Goal: Information Seeking & Learning: Learn about a topic

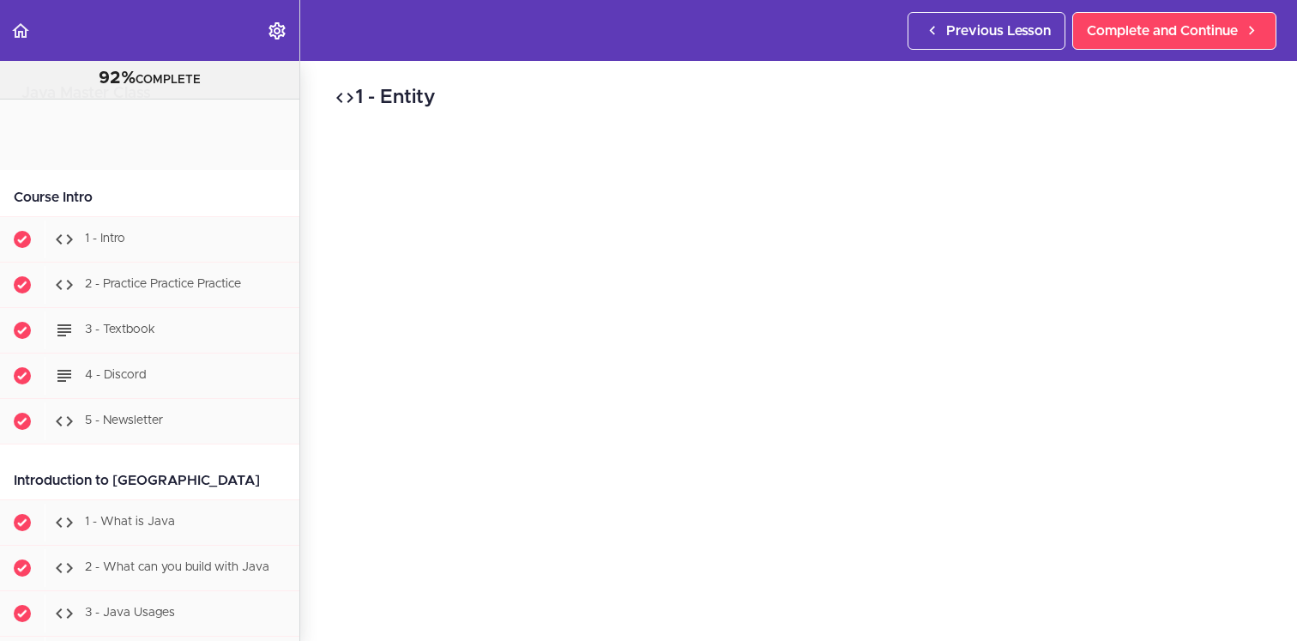
scroll to position [19165, 0]
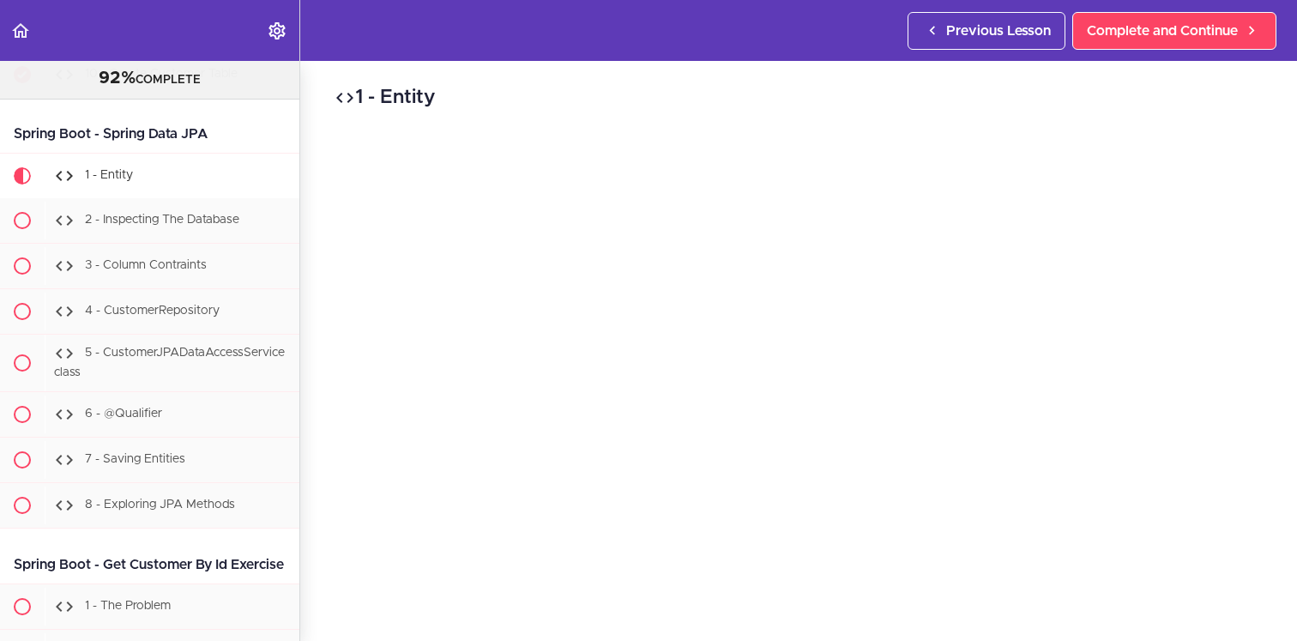
click at [316, 222] on div "1 - Entity Complete and Continue 1 - Follow us on LinkedIn 2 - Subscribe to our…" at bounding box center [798, 351] width 997 height 580
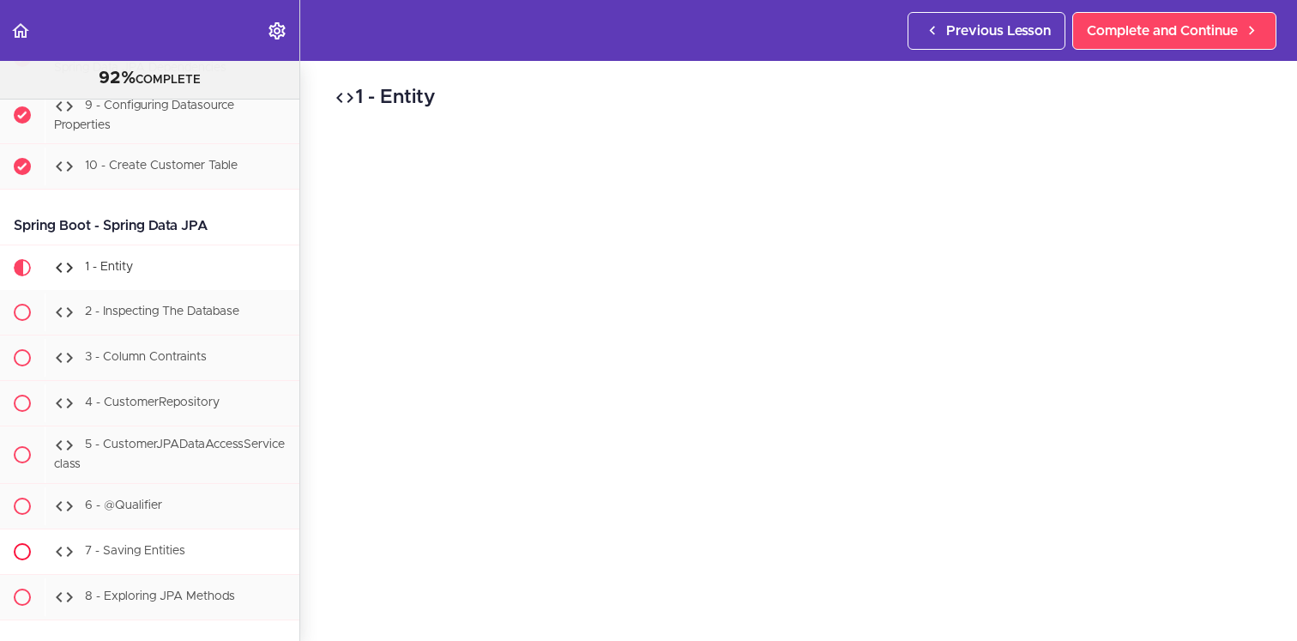
scroll to position [19097, 0]
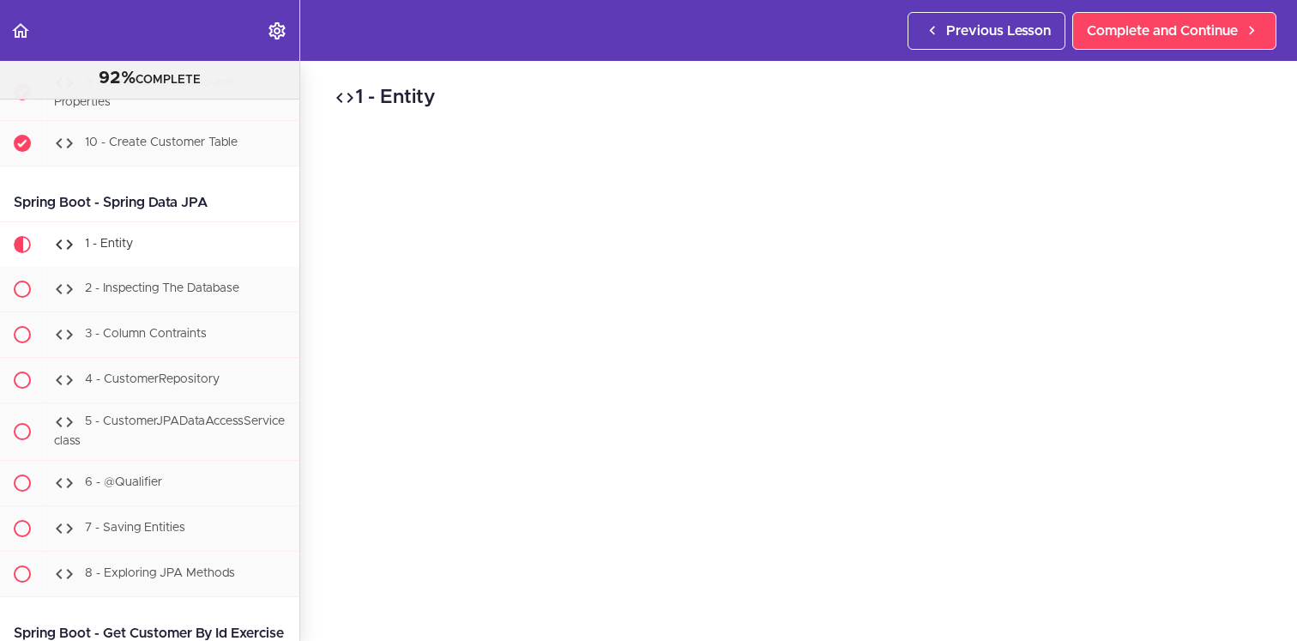
click at [324, 317] on div "1 - Entity Complete and Continue 1 - Follow us on LinkedIn 2 - Subscribe to our…" at bounding box center [798, 351] width 997 height 580
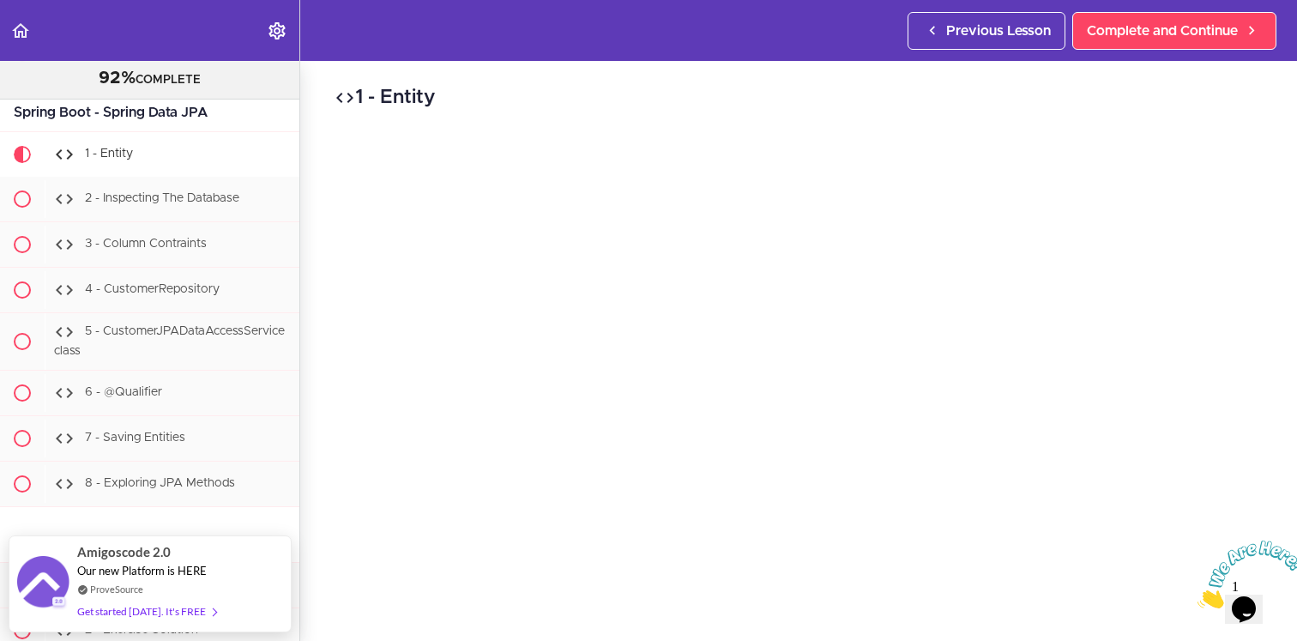
click at [1198, 596] on icon "Close" at bounding box center [1198, 603] width 0 height 15
click at [622, 96] on h2 "1 - Entity" at bounding box center [799, 97] width 928 height 29
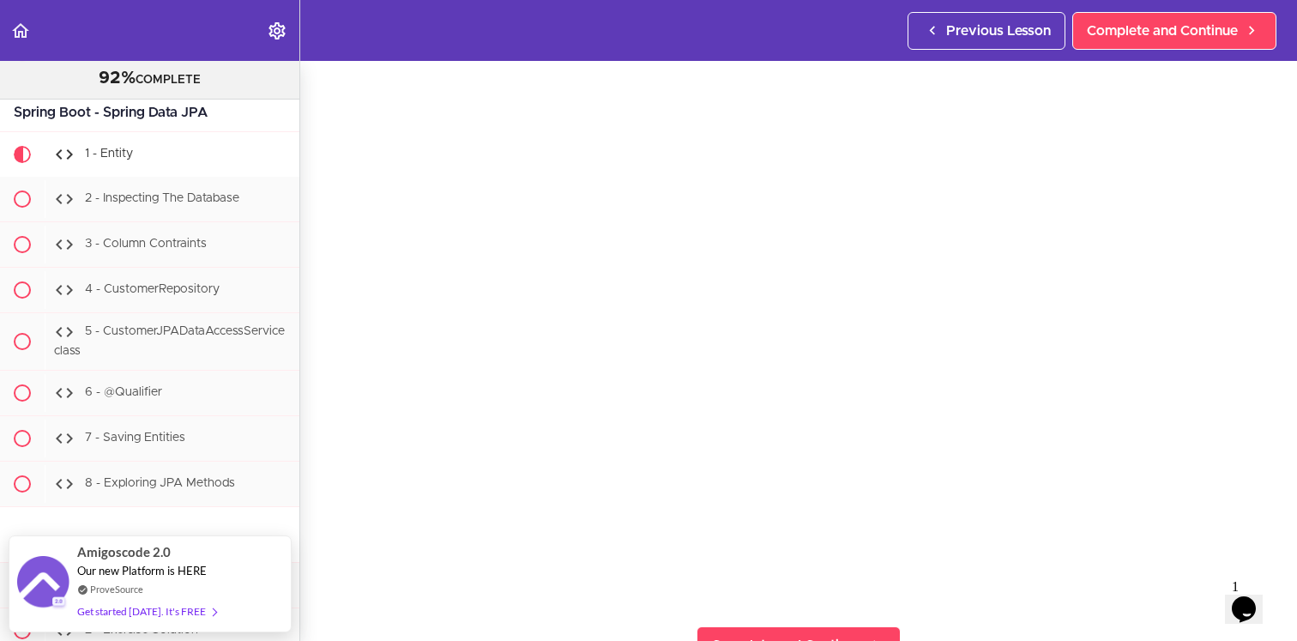
scroll to position [63, 0]
click at [316, 603] on section "Java Master Class 92% COMPLETE Course Intro 1 - Intro 2 - Practice Practice Pra…" at bounding box center [648, 351] width 1297 height 580
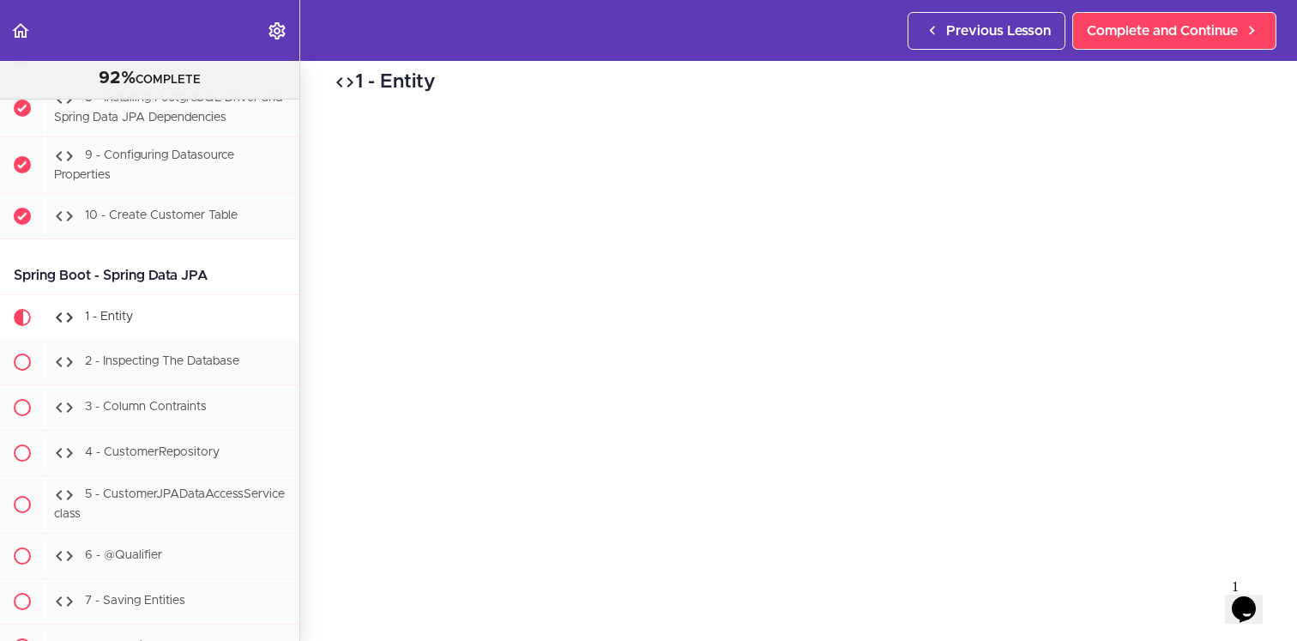
scroll to position [136, 0]
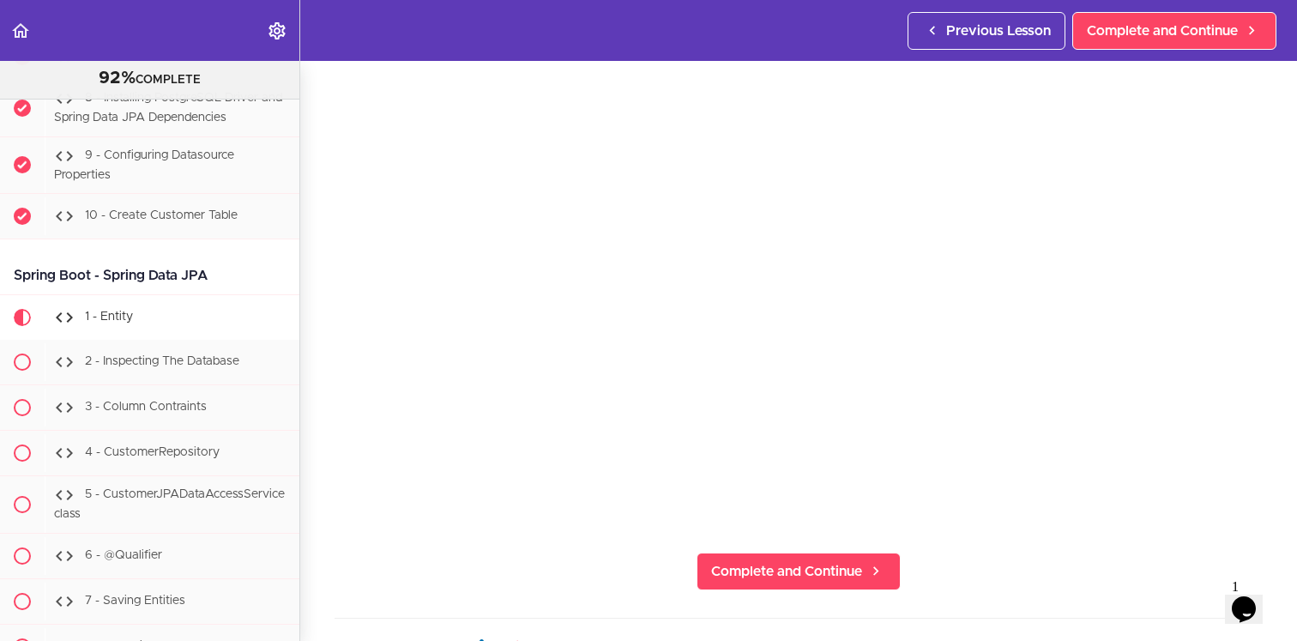
click at [1082, 590] on section "Java Master Class 92% COMPLETE Course Intro 1 - Intro 2 - Practice Practice Pra…" at bounding box center [648, 351] width 1297 height 580
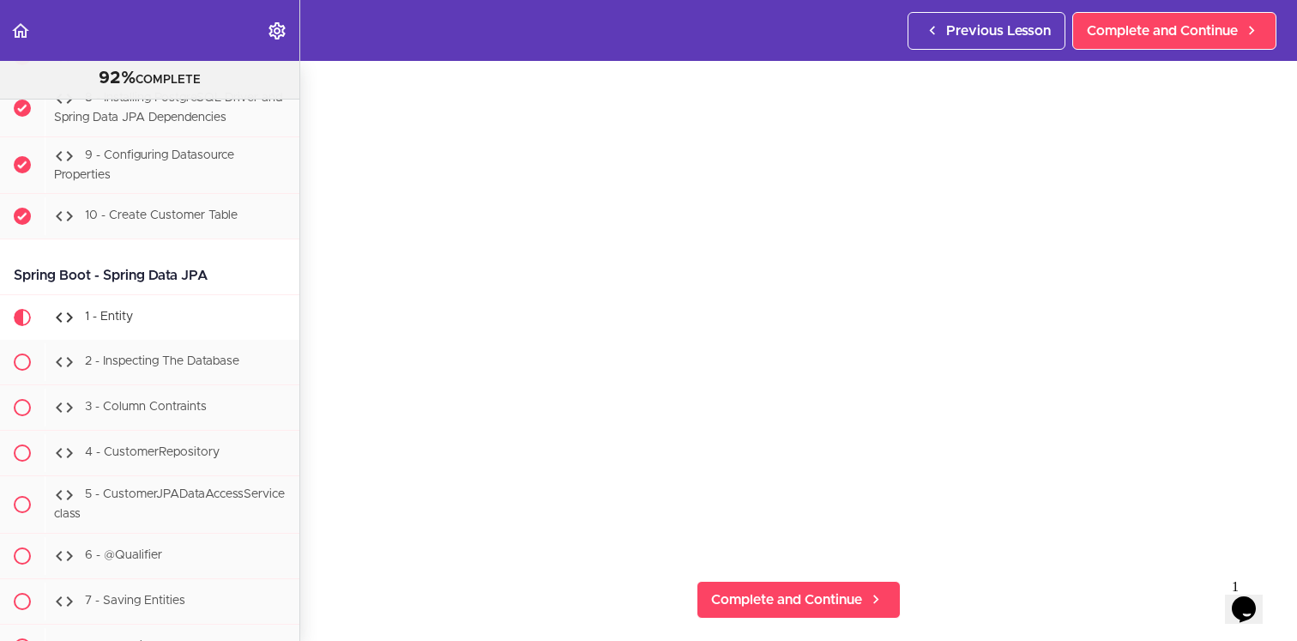
scroll to position [109, 0]
click at [1130, 570] on section "Java Master Class 92% COMPLETE Course Intro 1 - Intro 2 - Practice Practice Pra…" at bounding box center [648, 351] width 1297 height 580
click at [315, 398] on div "1 - Entity Complete and Continue 1 - Follow us on LinkedIn 2 - Subscribe to our…" at bounding box center [798, 242] width 997 height 580
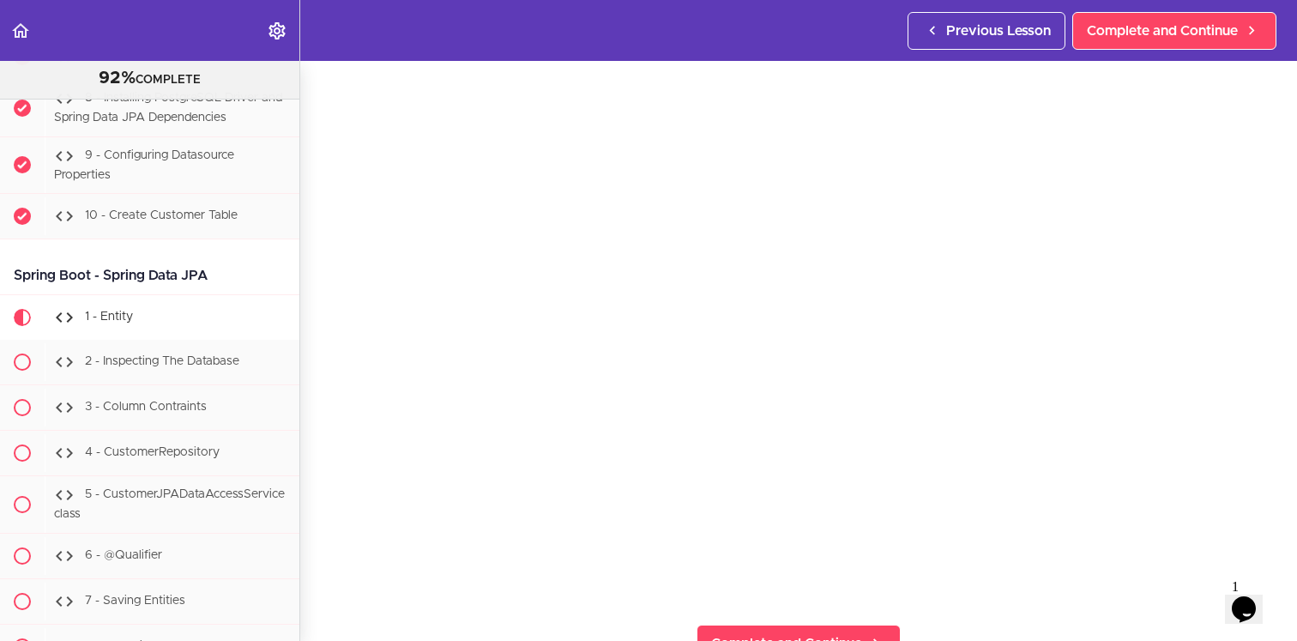
scroll to position [68, 0]
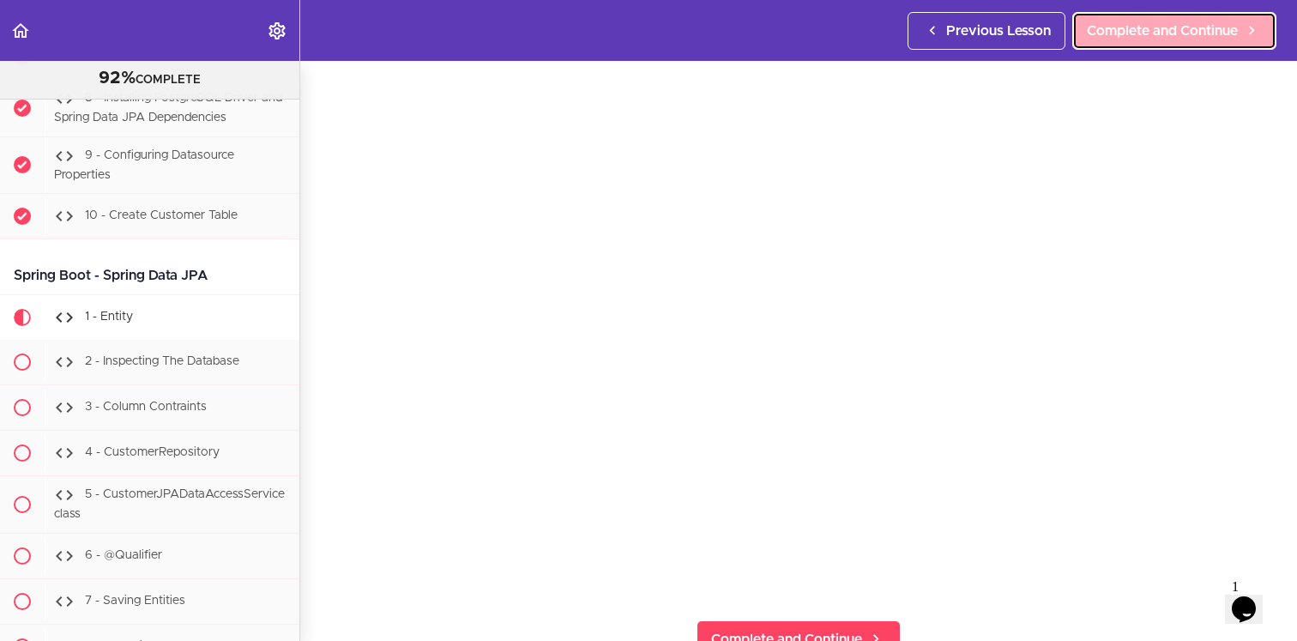
click at [1155, 27] on span "Complete and Continue" at bounding box center [1162, 31] width 151 height 21
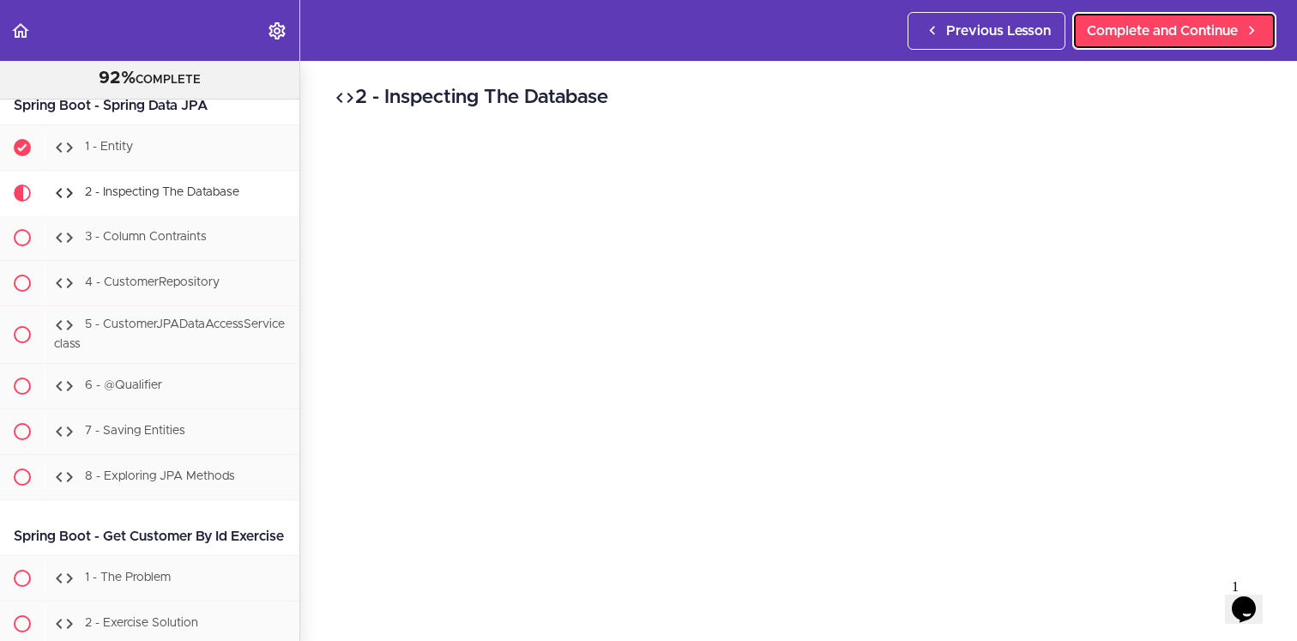
scroll to position [19211, 0]
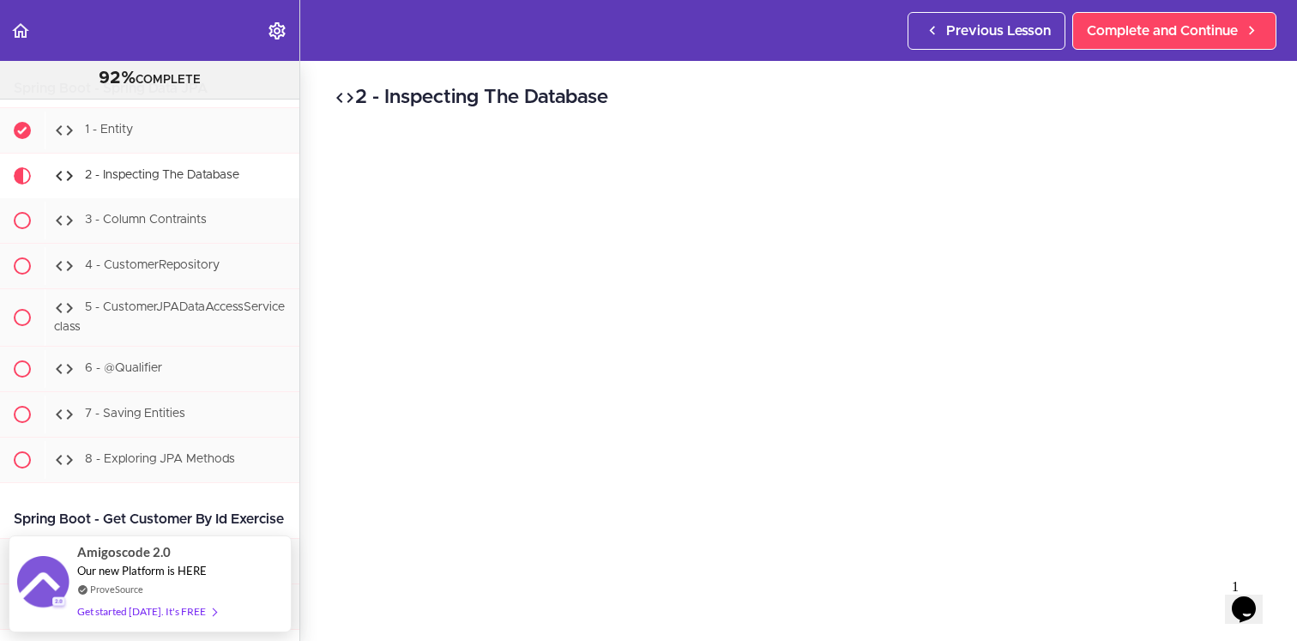
click at [817, 83] on h2 "2 - Inspecting The Database" at bounding box center [799, 97] width 928 height 29
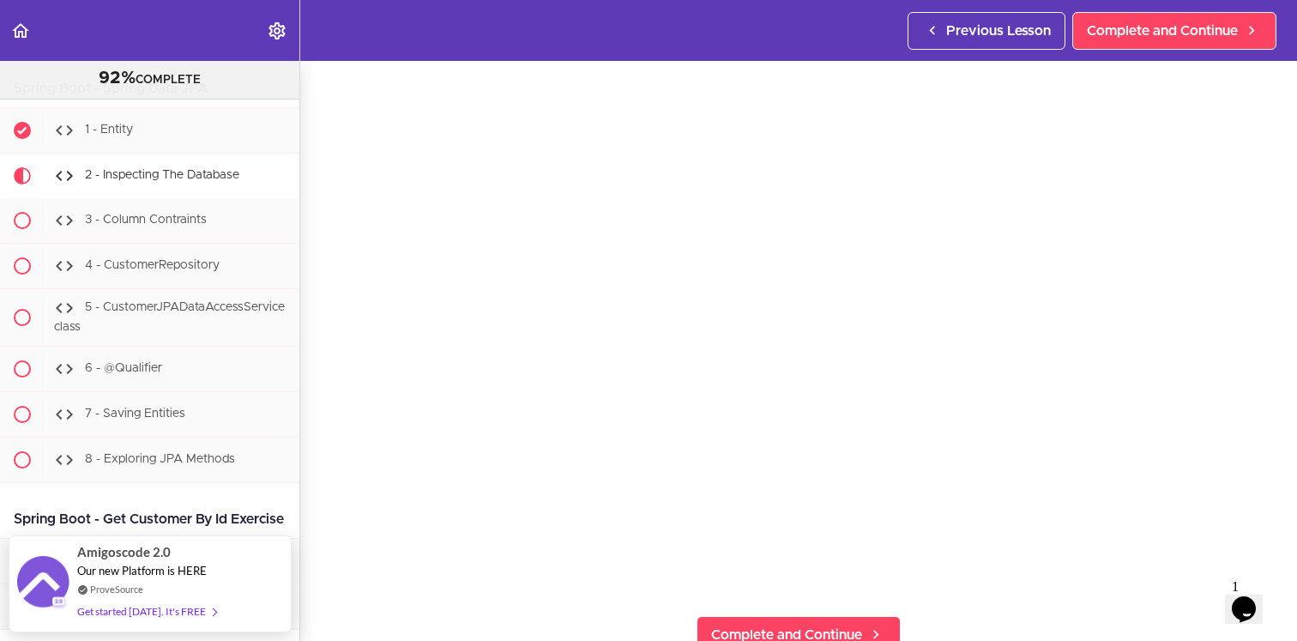
scroll to position [74, 0]
click at [1277, 517] on div "2 - Inspecting The Database Complete and Continue 1 - Follow us on LinkedIn 2 -…" at bounding box center [798, 277] width 997 height 580
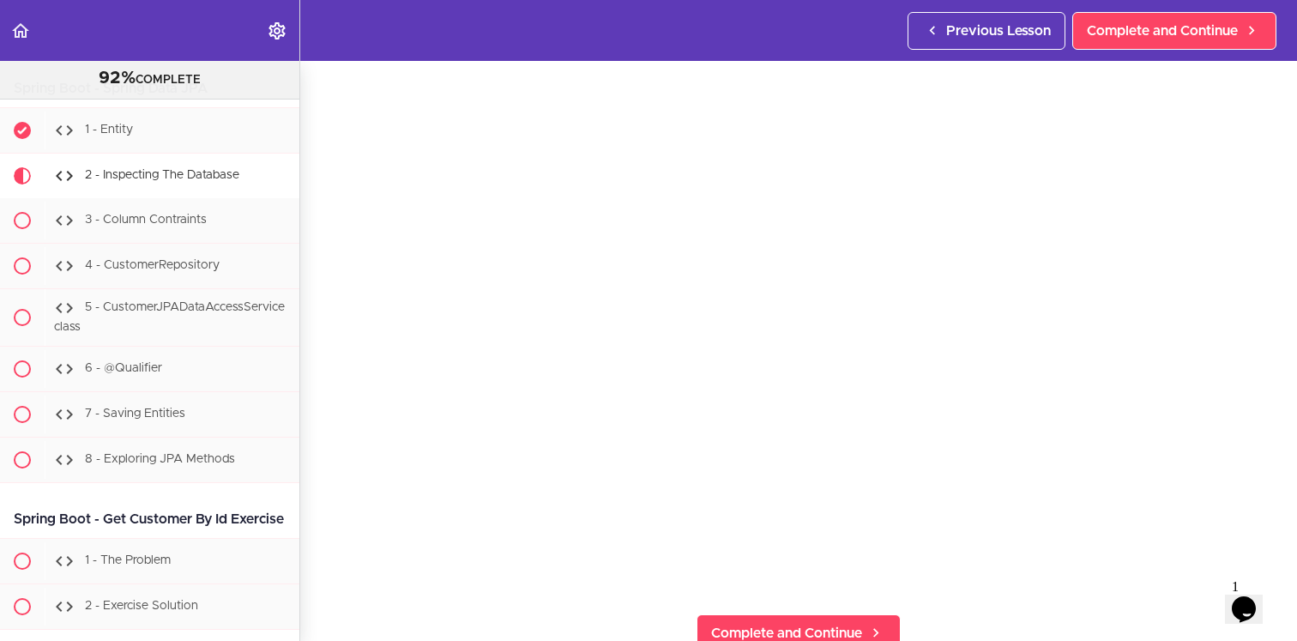
click at [526, 618] on section "Java Master Class 92% COMPLETE Course Intro 1 - Intro 2 - Practice Practice Pra…" at bounding box center [648, 351] width 1297 height 580
click at [309, 425] on div "2 - Inspecting The Database Complete and Continue 1 - Follow us on LinkedIn 2 -…" at bounding box center [798, 277] width 997 height 580
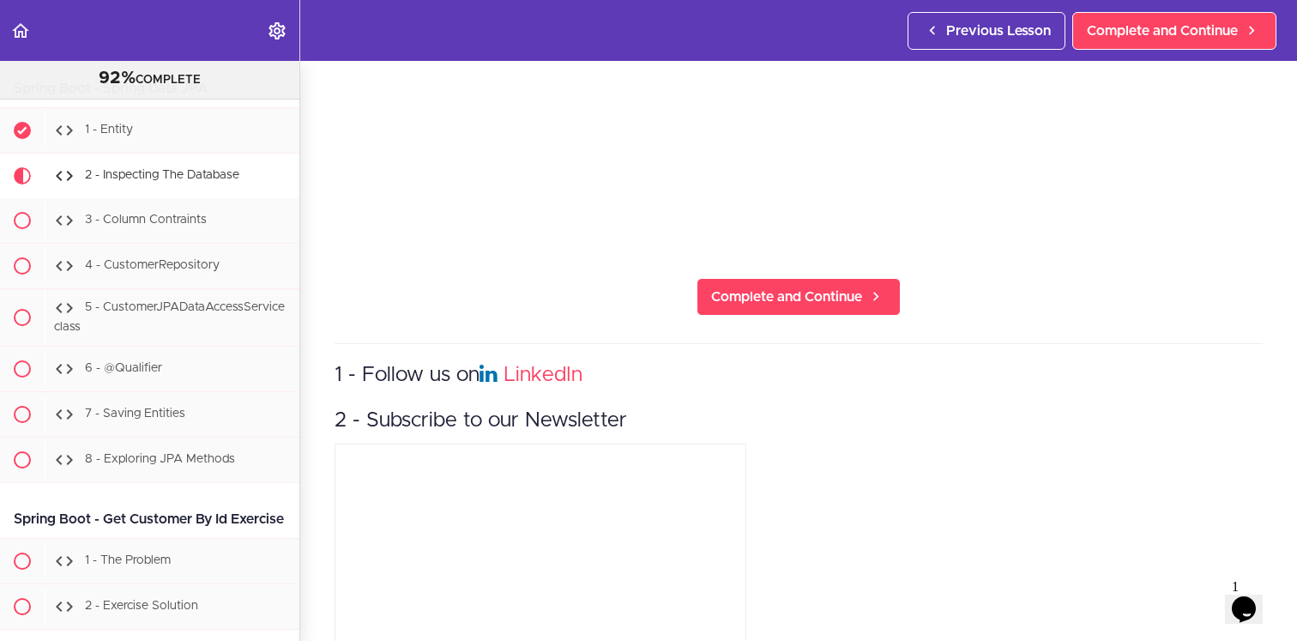
scroll to position [510, 0]
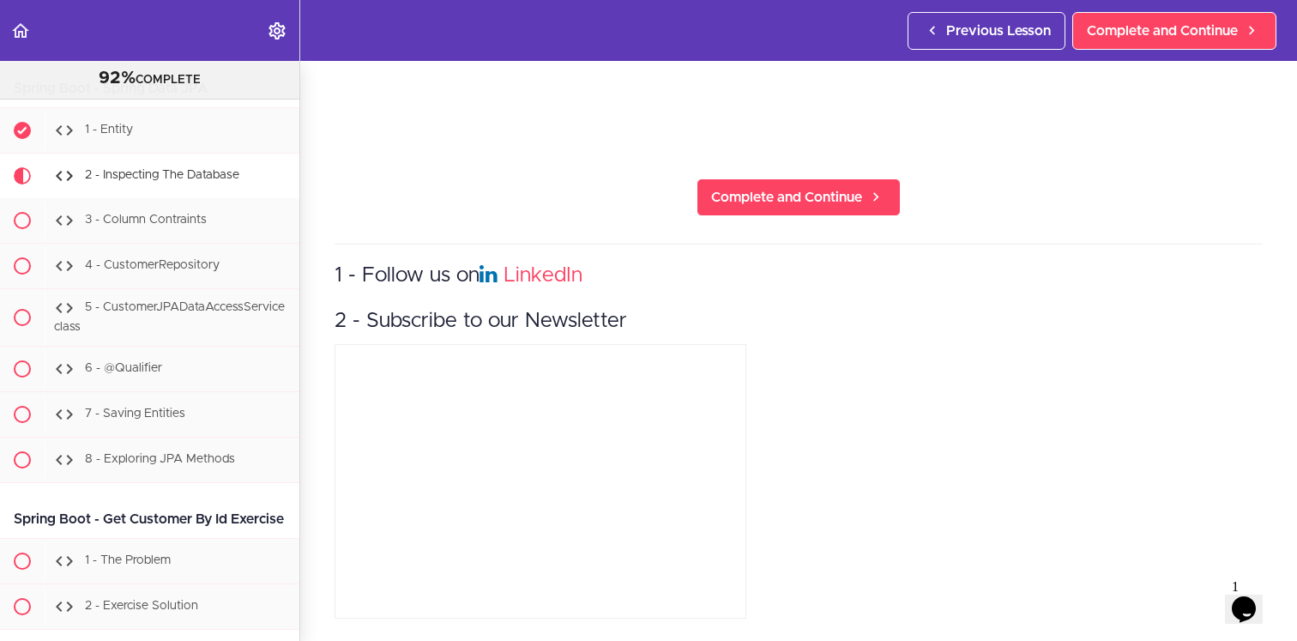
click at [313, 462] on section "Java Master Class 92% COMPLETE Course Intro 1 - Intro 2 - Practice Practice Pra…" at bounding box center [648, 351] width 1297 height 580
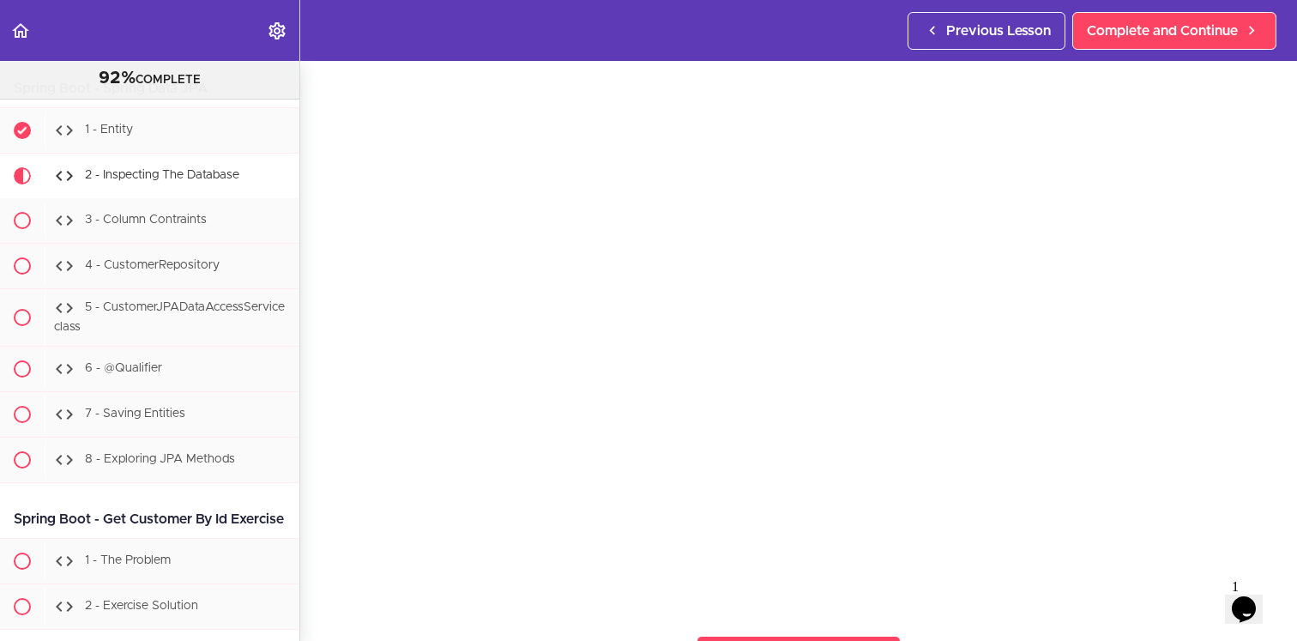
scroll to position [49, 0]
click at [324, 494] on div "2 - Inspecting The Database Complete and Continue 1 - Follow us on LinkedIn 2 -…" at bounding box center [798, 302] width 997 height 580
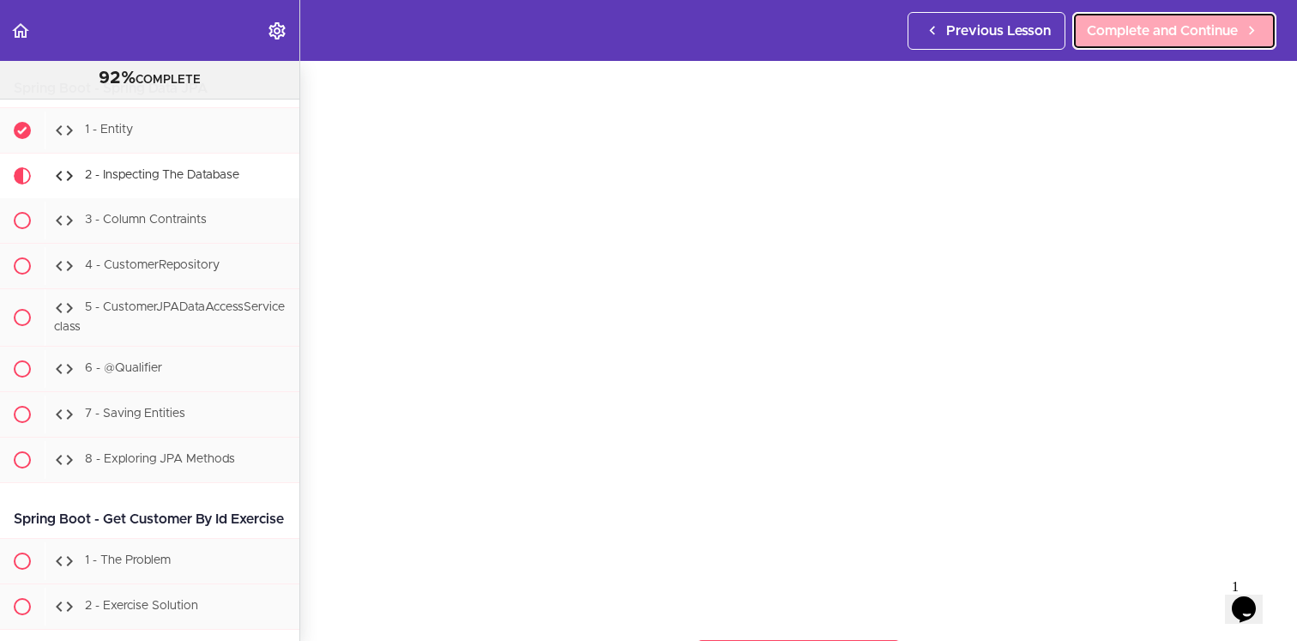
click at [1113, 36] on span "Complete and Continue" at bounding box center [1162, 31] width 151 height 21
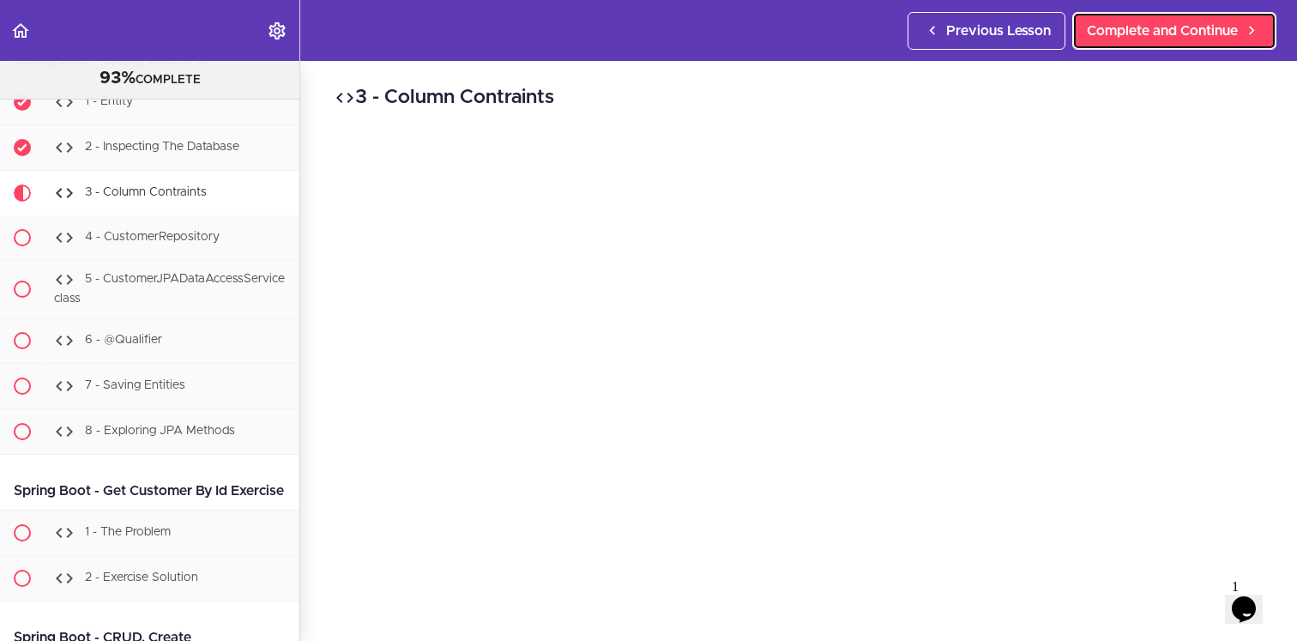
scroll to position [19256, 0]
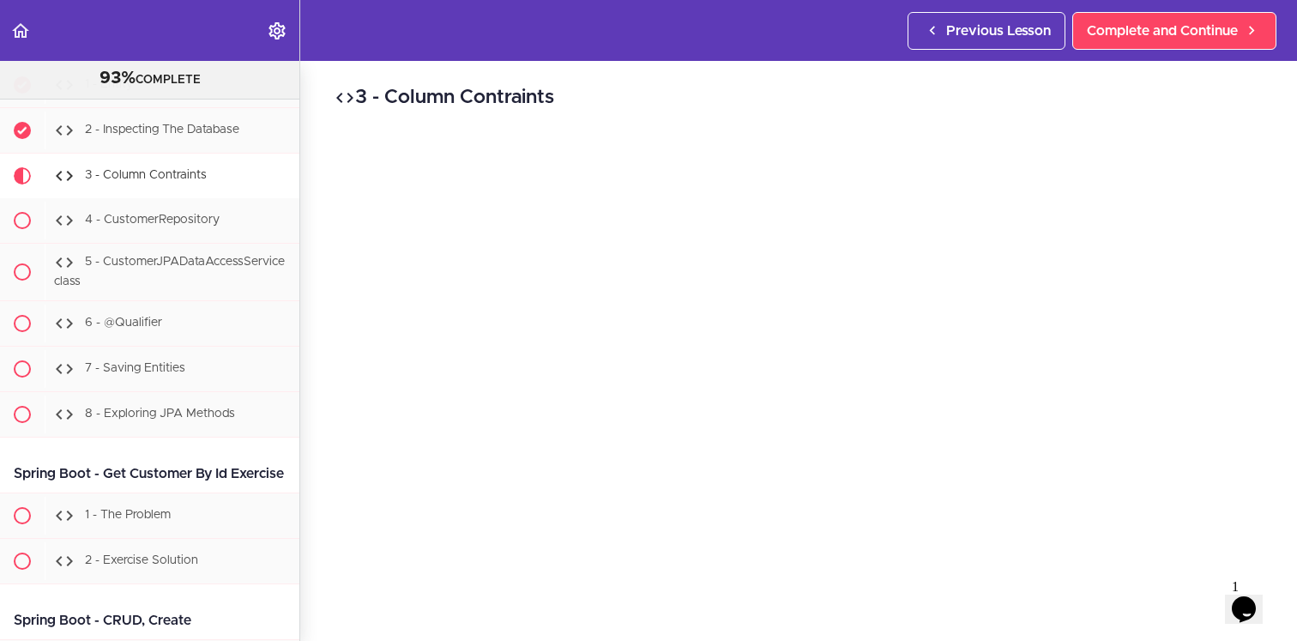
click at [393, 41] on header "Autoplay Autocomplete Previous Lesson Complete and Continue" at bounding box center [648, 30] width 1297 height 61
click at [311, 178] on div "3 - Column Contraints Complete and Continue 1 - Follow us on LinkedIn 2 - Subsc…" at bounding box center [798, 351] width 997 height 580
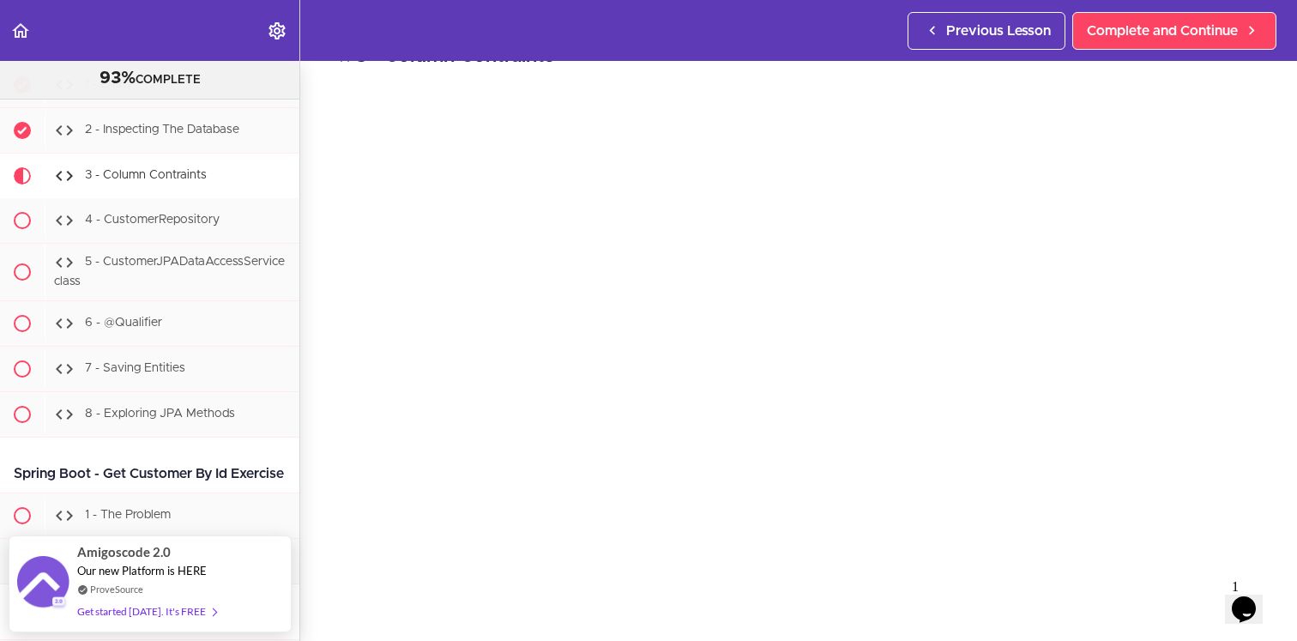
scroll to position [52, 0]
click at [312, 465] on div "3 - Column Contraints Complete and Continue 1 - Follow us on LinkedIn 2 - Subsc…" at bounding box center [798, 299] width 997 height 580
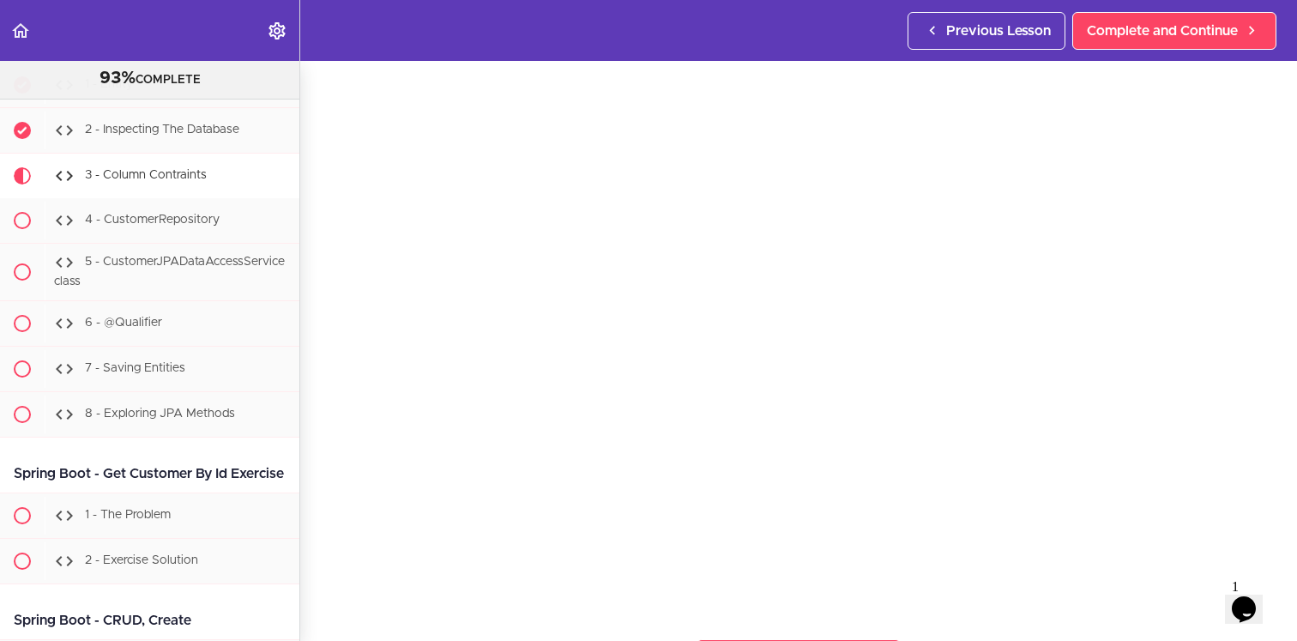
click at [312, 393] on div "3 - Column Contraints Complete and Continue 1 - Follow us on LinkedIn 2 - Subsc…" at bounding box center [798, 302] width 997 height 580
click at [765, 44] on header "Autoplay Autocomplete Previous Lesson Complete and Continue" at bounding box center [648, 30] width 1297 height 61
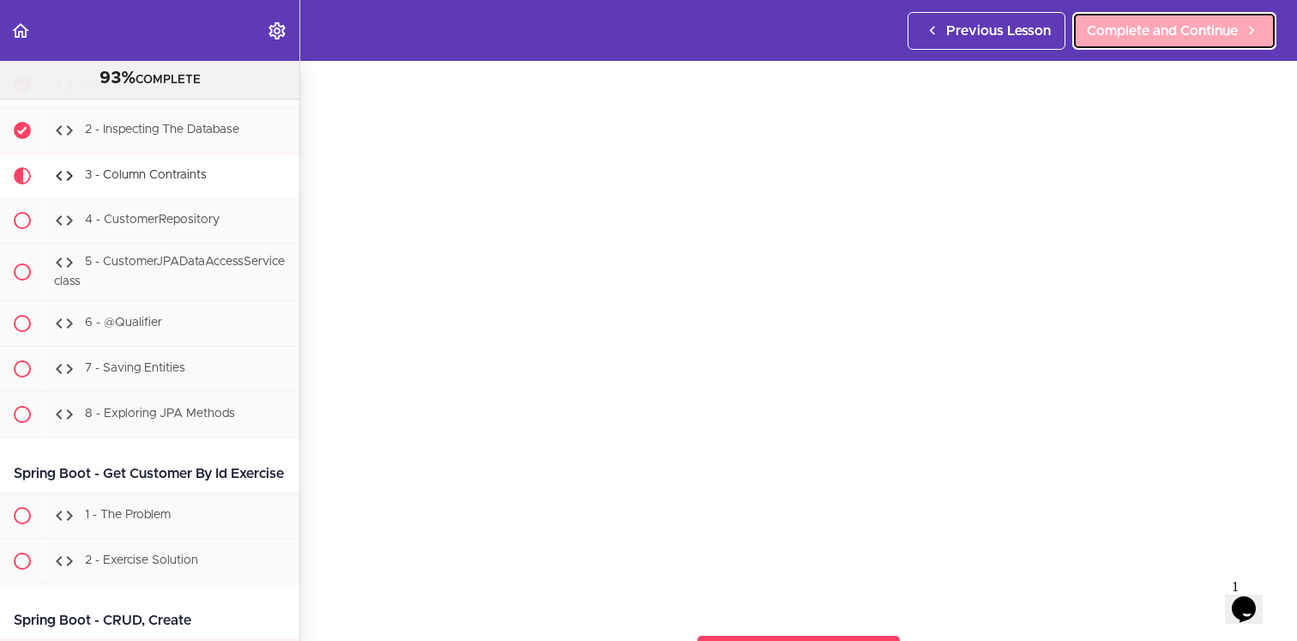
click at [1201, 26] on span "Complete and Continue" at bounding box center [1162, 31] width 151 height 21
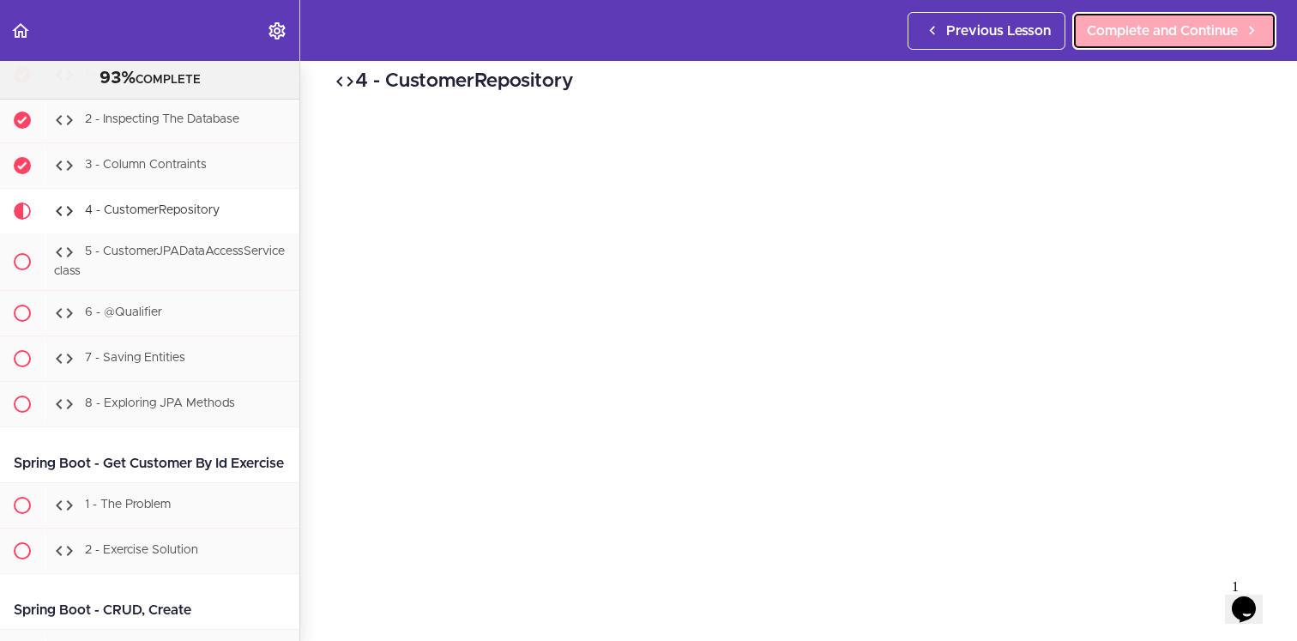
scroll to position [19302, 0]
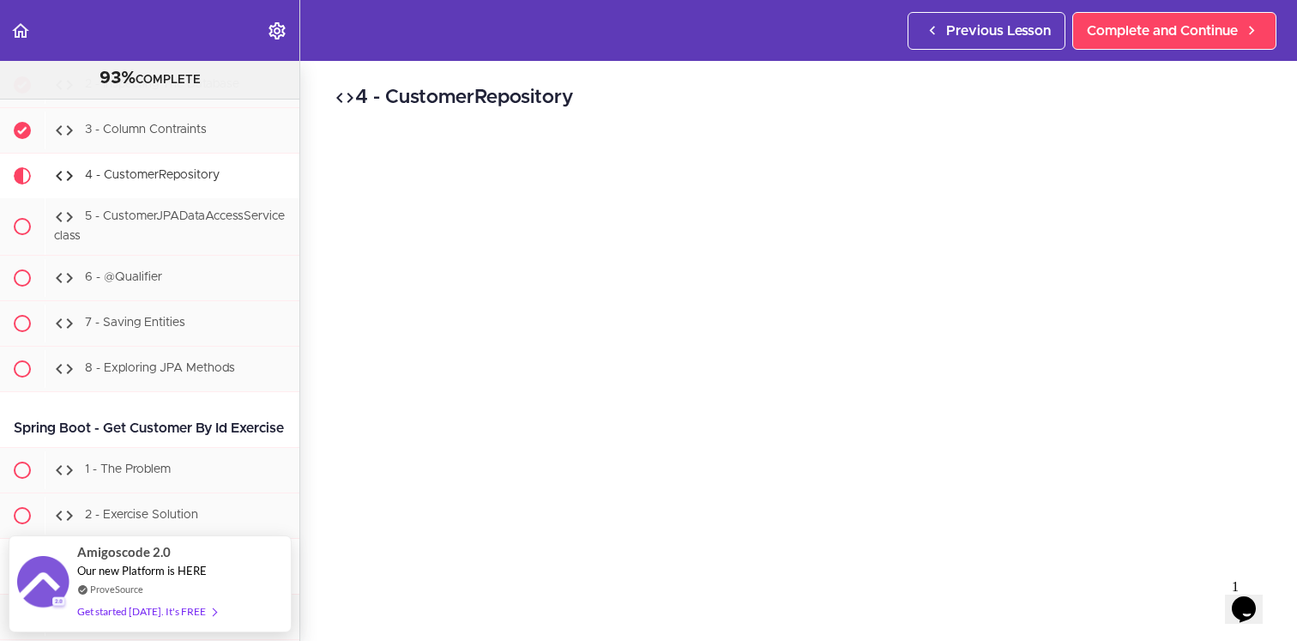
click at [817, 39] on header "Autoplay Autocomplete Previous Lesson Complete and Continue" at bounding box center [648, 30] width 1297 height 61
click at [323, 412] on div "4 - CustomerRepository Complete and Continue 1 - Follow us on LinkedIn 2 - Subs…" at bounding box center [798, 351] width 997 height 580
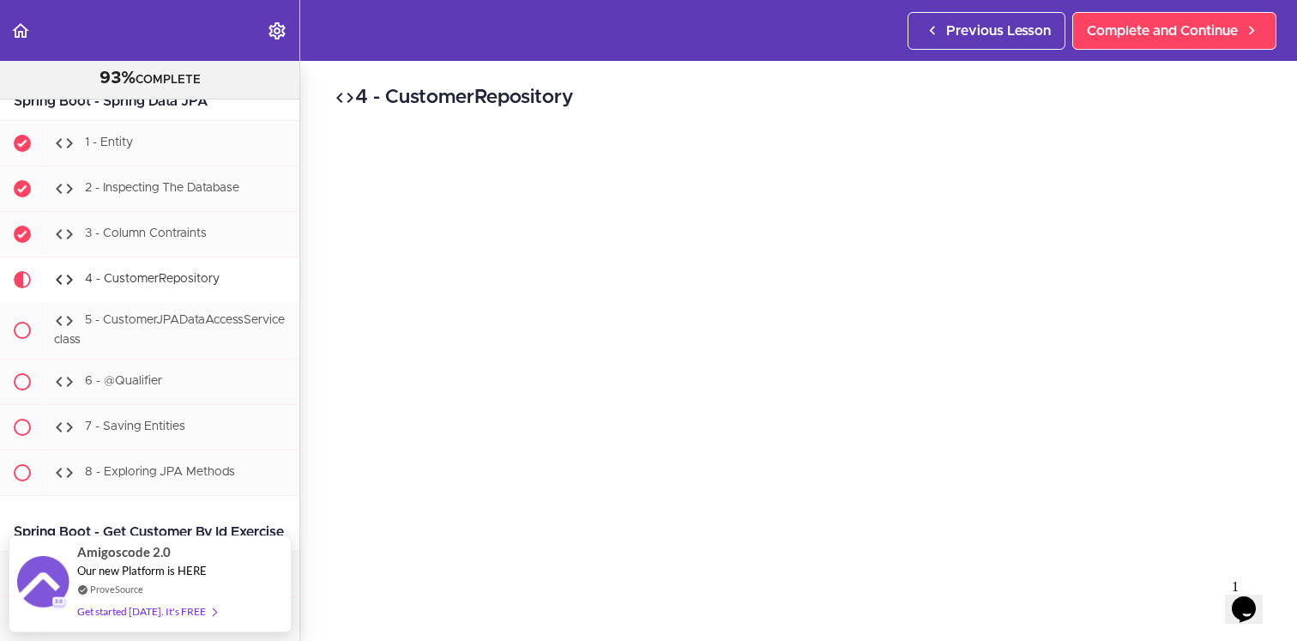
scroll to position [19200, 0]
click at [327, 420] on div "4 - CustomerRepository Complete and Continue 1 - Follow us on LinkedIn 2 - Subs…" at bounding box center [798, 351] width 997 height 580
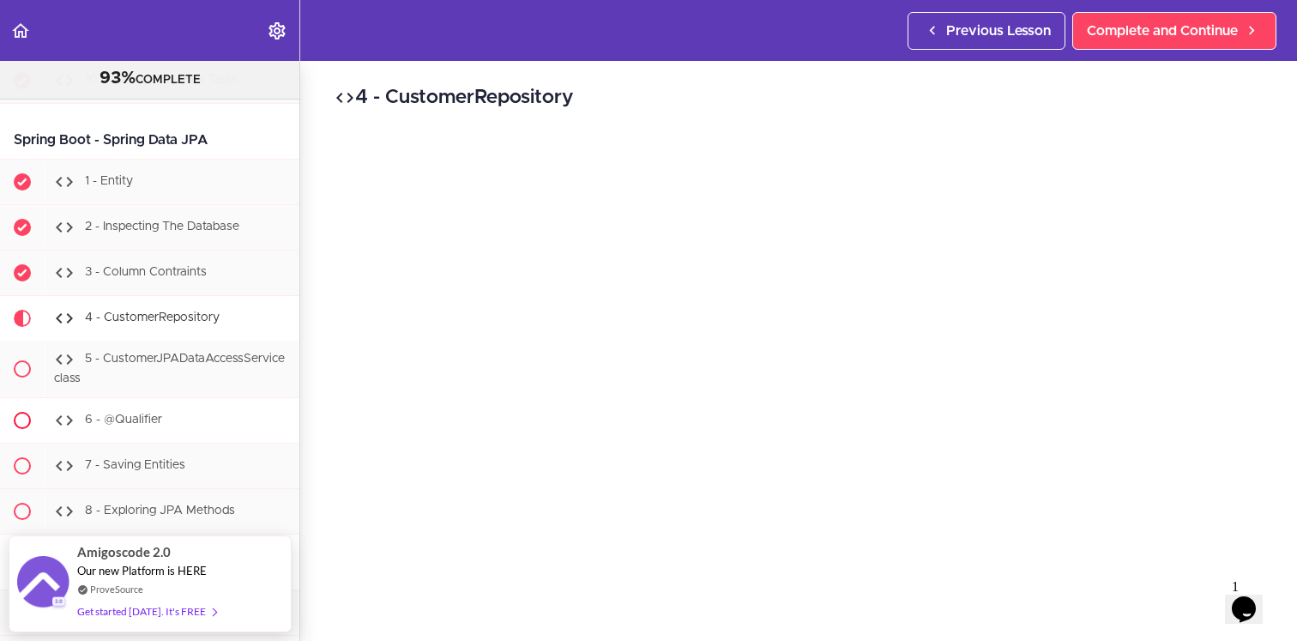
scroll to position [19152, 0]
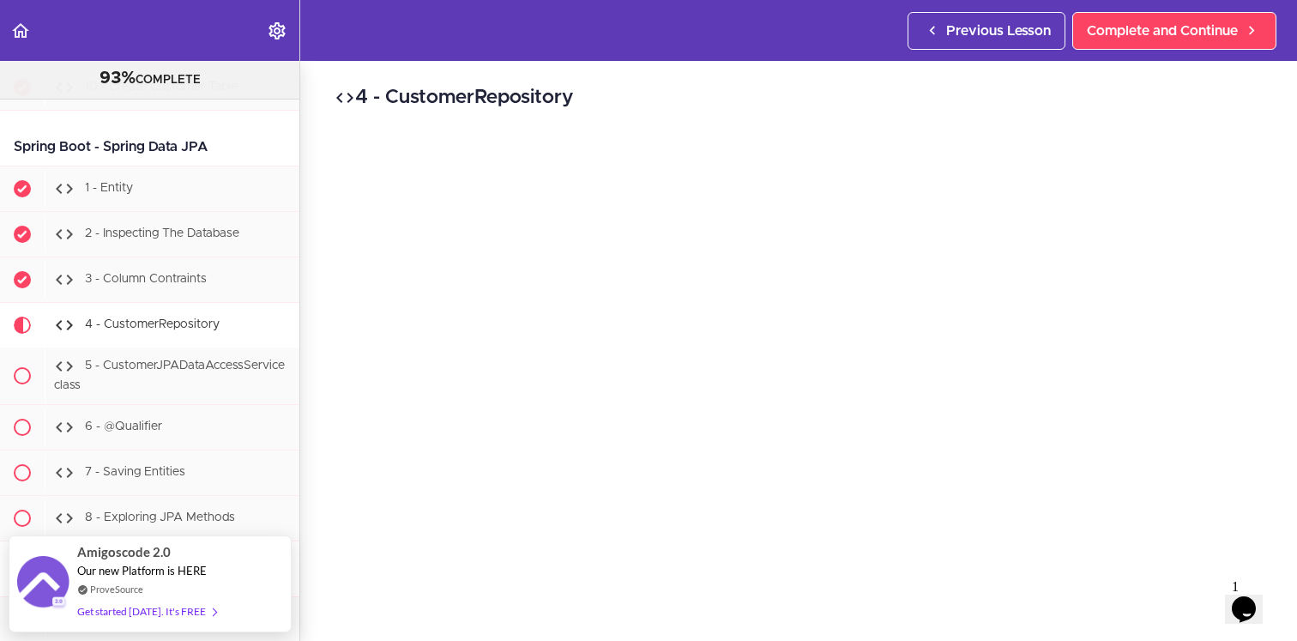
click at [299, 353] on div "Java Master Class 93% COMPLETE Course Intro 1 - Intro 2 - Practice Practice Pra…" at bounding box center [150, 351] width 300 height 580
click at [316, 361] on div "4 - CustomerRepository Complete and Continue 1 - Follow us on LinkedIn 2 - Subs…" at bounding box center [798, 351] width 997 height 580
click at [325, 370] on div "4 - CustomerRepository Complete and Continue 1 - Follow us on LinkedIn 2 - Subs…" at bounding box center [798, 351] width 997 height 580
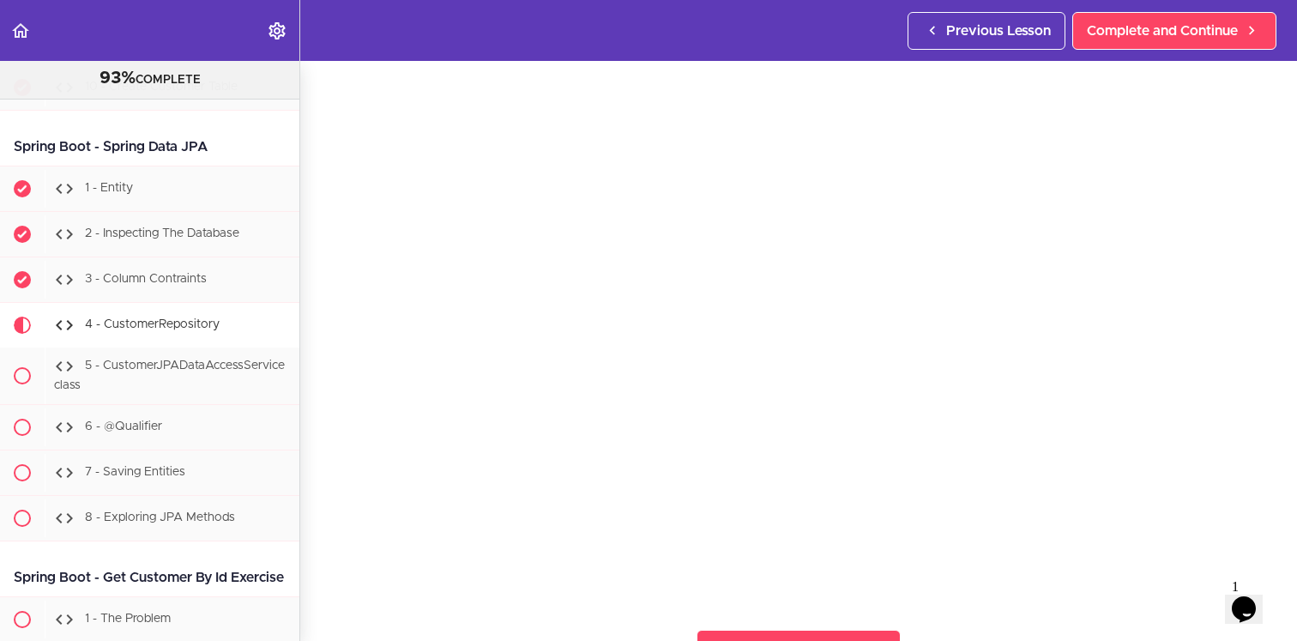
click at [310, 407] on div "4 - CustomerRepository Complete and Continue 1 - Follow us on LinkedIn 2 - Subs…" at bounding box center [798, 293] width 997 height 580
click at [1272, 473] on div "4 - CustomerRepository Complete and Continue 1 - Follow us on LinkedIn 2 - Subs…" at bounding box center [798, 293] width 997 height 580
click at [301, 591] on section "Java Master Class 93% COMPLETE Course Intro 1 - Intro 2 - Practice Practice Pra…" at bounding box center [648, 351] width 1297 height 580
click at [316, 579] on div "4 - CustomerRepository Complete and Continue 1 - Follow us on LinkedIn 2 - Subs…" at bounding box center [798, 296] width 997 height 580
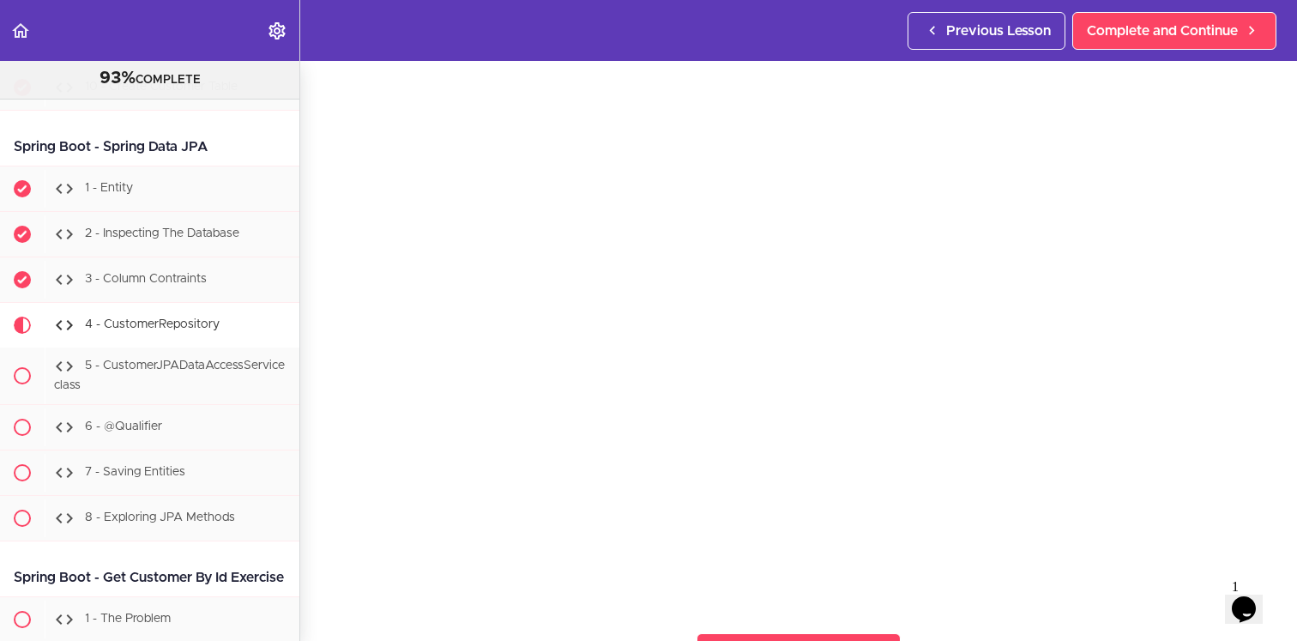
click at [319, 593] on section "Java Master Class 93% COMPLETE Course Intro 1 - Intro 2 - Practice Practice Pra…" at bounding box center [648, 351] width 1297 height 580
click at [314, 431] on div "4 - CustomerRepository Complete and Continue 1 - Follow us on LinkedIn 2 - Subs…" at bounding box center [798, 296] width 997 height 580
click at [321, 582] on div "4 - CustomerRepository Complete and Continue 1 - Follow us on LinkedIn 2 - Subs…" at bounding box center [798, 296] width 997 height 580
click at [315, 153] on div "4 - CustomerRepository Complete and Continue 1 - Follow us on LinkedIn 2 - Subs…" at bounding box center [798, 296] width 997 height 580
click at [315, 227] on div "4 - CustomerRepository Complete and Continue 1 - Follow us on LinkedIn 2 - Subs…" at bounding box center [798, 296] width 997 height 580
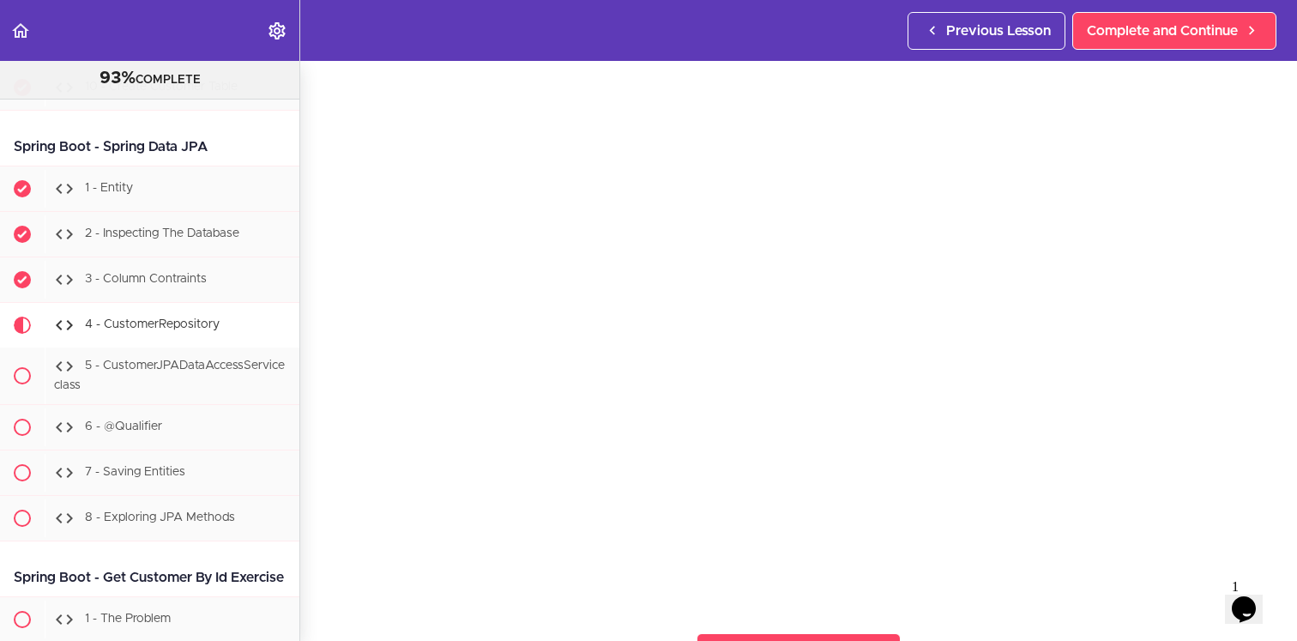
click at [318, 368] on div "4 - CustomerRepository Complete and Continue 1 - Follow us on LinkedIn 2 - Subs…" at bounding box center [798, 296] width 997 height 580
click at [1125, 36] on span "Complete and Continue" at bounding box center [1162, 31] width 151 height 21
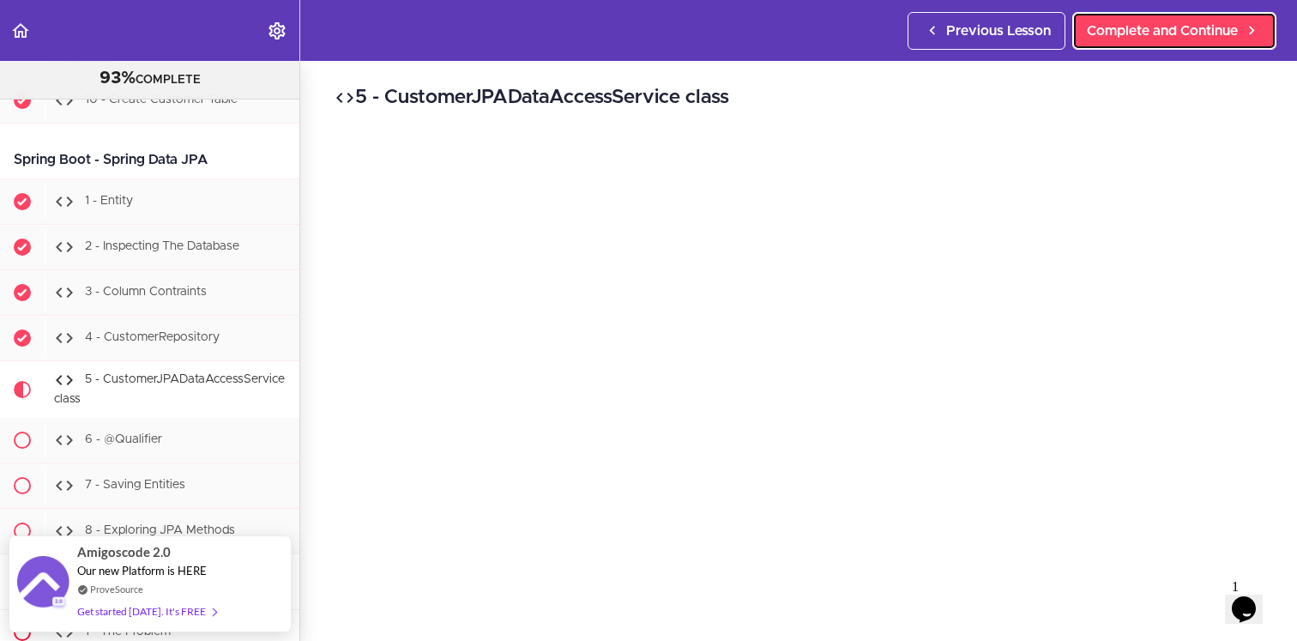
scroll to position [19152, 0]
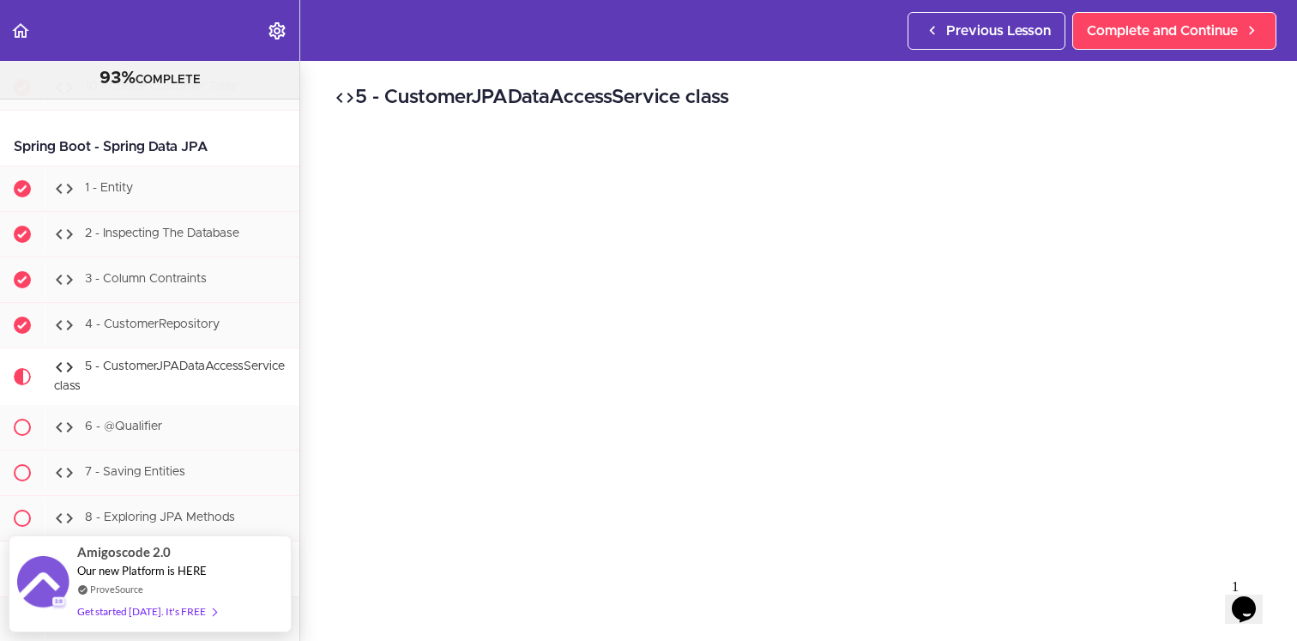
click at [1089, 89] on h2 "5 - CustomerJPADataAccessService class" at bounding box center [799, 97] width 928 height 29
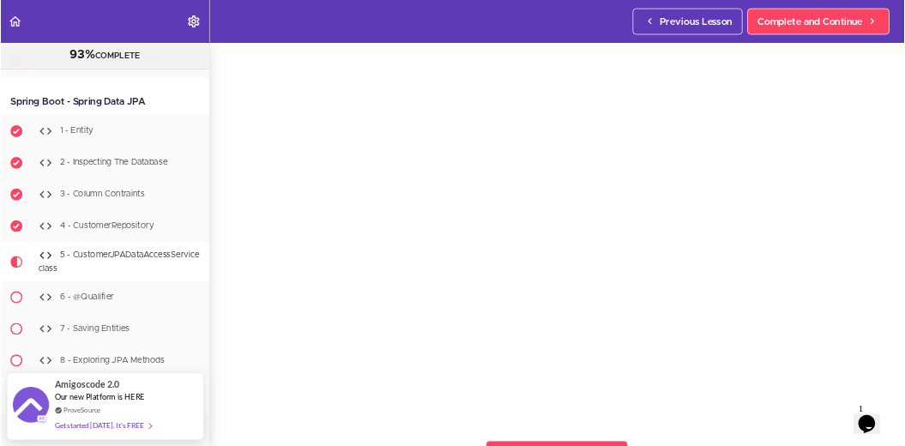
scroll to position [54, 0]
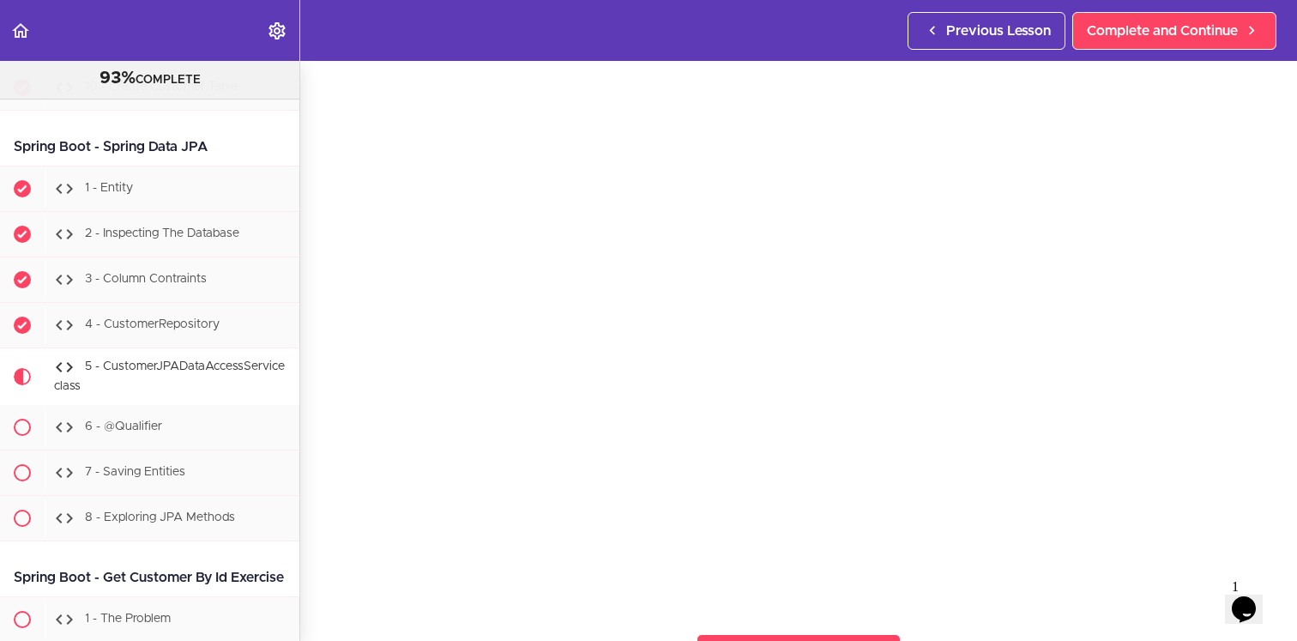
click at [318, 391] on div "5 - CustomerJPADataAccessService class Complete and Continue 1 - Follow us on L…" at bounding box center [798, 297] width 997 height 580
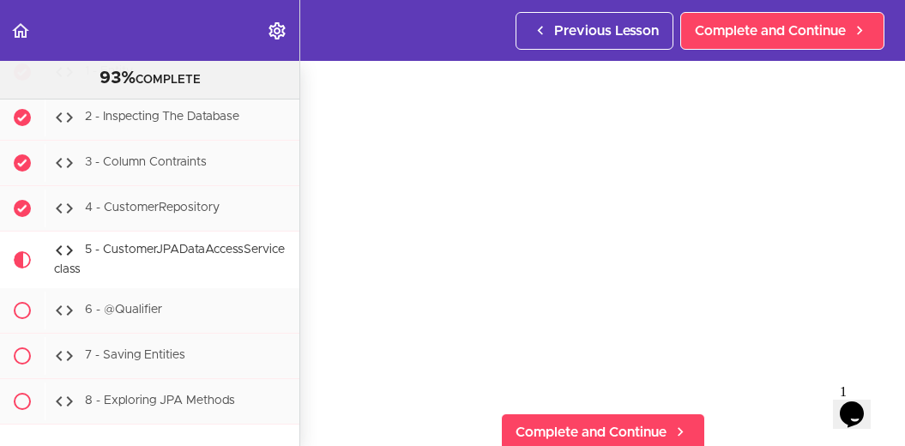
scroll to position [19272, 0]
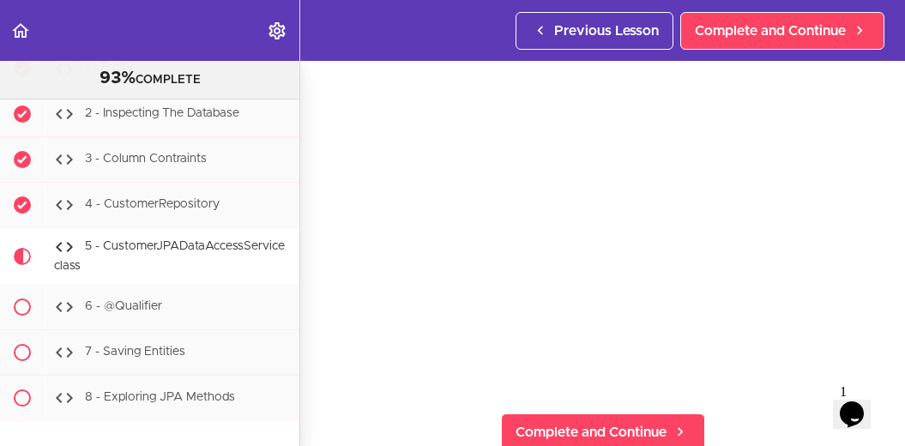
click at [424, 413] on section "Java Master Class 93% COMPLETE Course Intro 1 - Intro 2 - Practice Practice Pra…" at bounding box center [452, 253] width 905 height 385
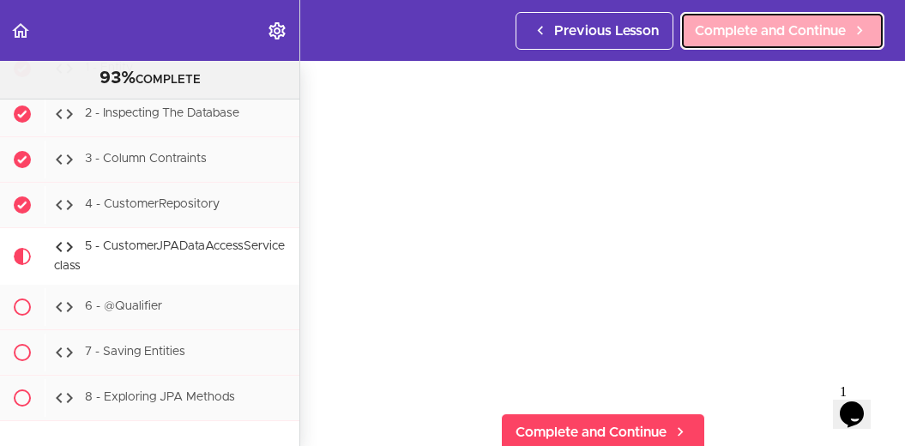
click at [779, 44] on link "Complete and Continue" at bounding box center [782, 31] width 204 height 38
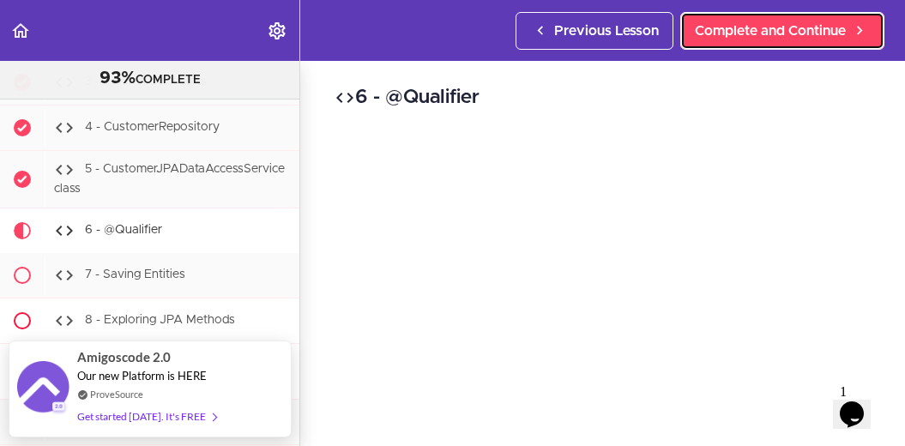
scroll to position [19352, 0]
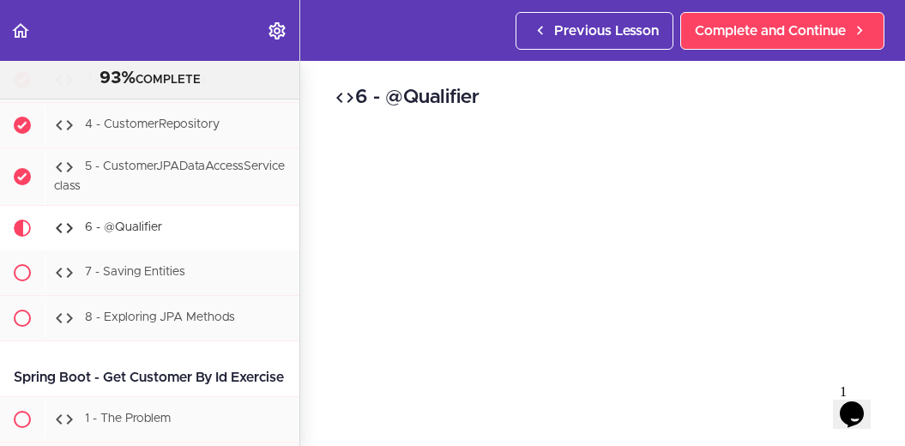
click at [624, 105] on h2 "6 - @Qualifier" at bounding box center [603, 97] width 536 height 29
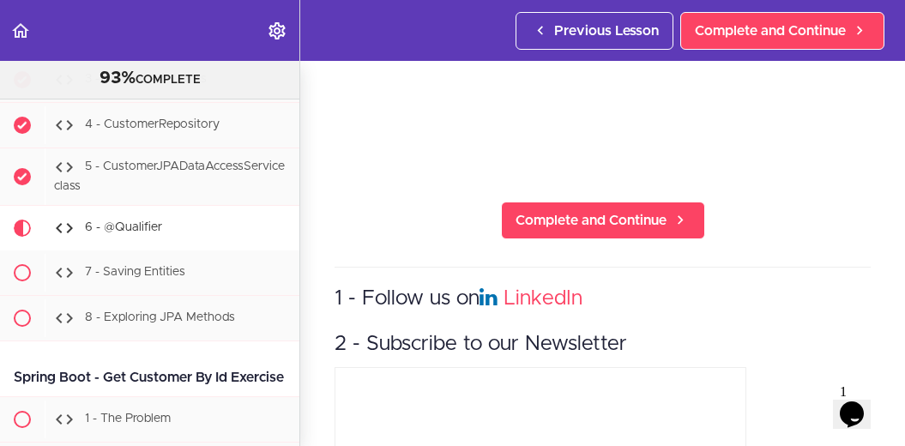
scroll to position [483, 0]
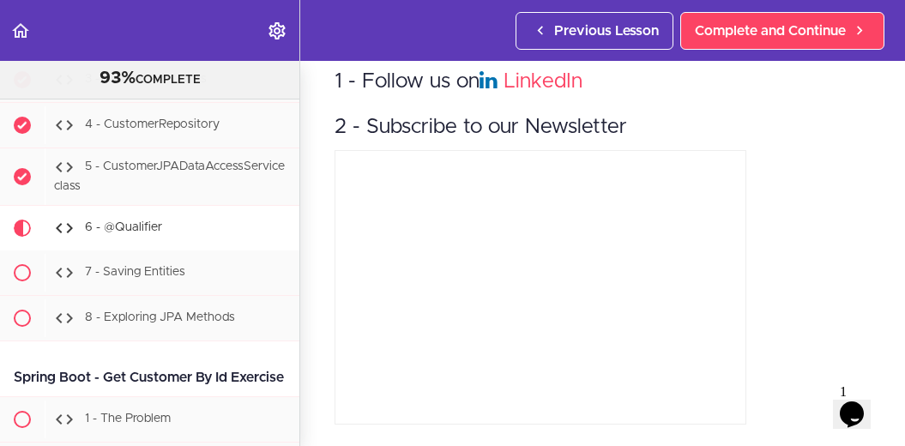
click at [792, 285] on div "1 - Follow us on LinkedIn 2 - Subscribe to our Newsletter" at bounding box center [603, 240] width 536 height 380
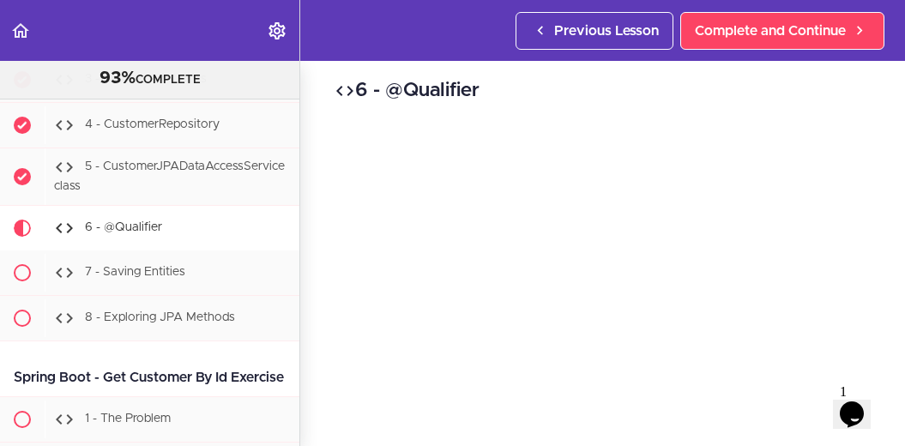
scroll to position [0, 0]
click at [802, 109] on h2 "6 - @Qualifier" at bounding box center [603, 97] width 536 height 29
click at [875, 133] on div "6 - @Qualifier Complete and Continue 1 - Follow us on LinkedIn 2 - Subscribe to…" at bounding box center [602, 253] width 605 height 385
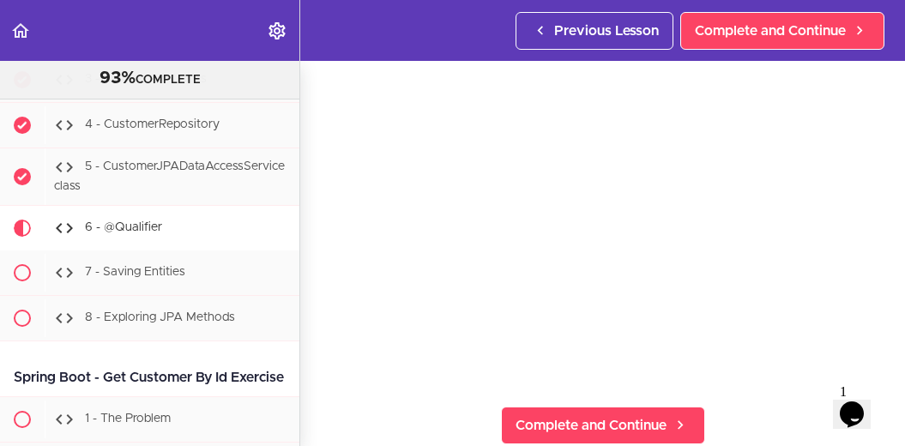
scroll to position [60, 0]
click at [315, 335] on div "6 - @Qualifier Complete and Continue 1 - Follow us on LinkedIn 2 - Subscribe to…" at bounding box center [602, 193] width 605 height 385
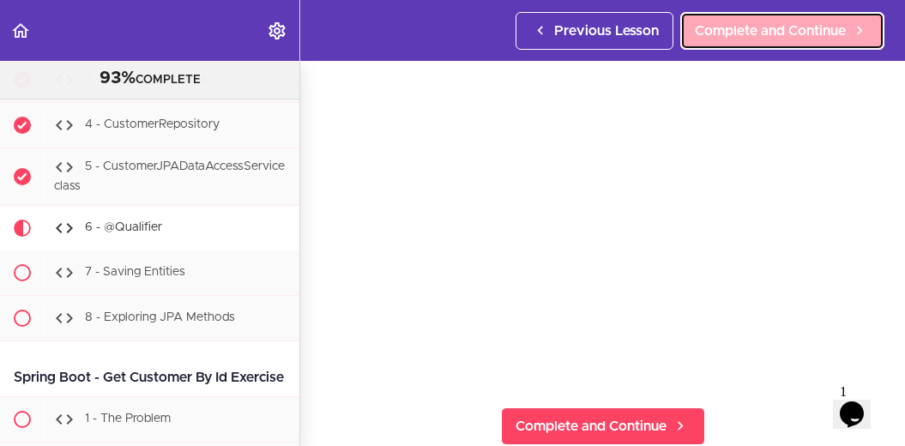
click at [722, 34] on span "Complete and Continue" at bounding box center [770, 31] width 151 height 21
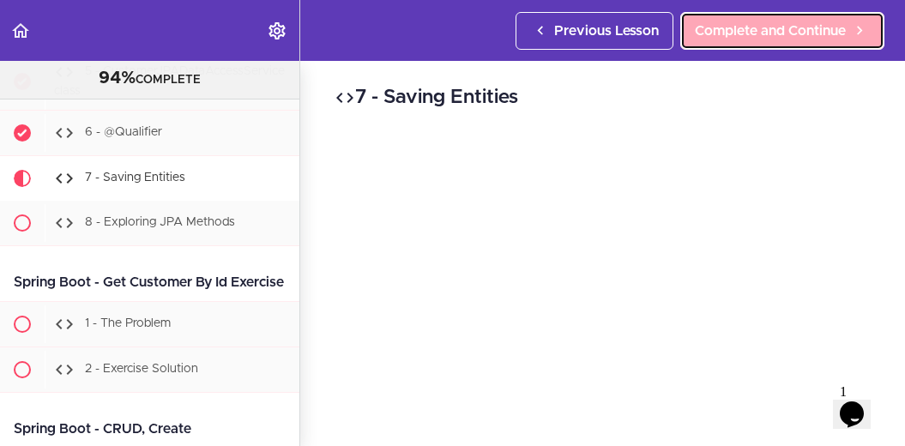
scroll to position [19450, 0]
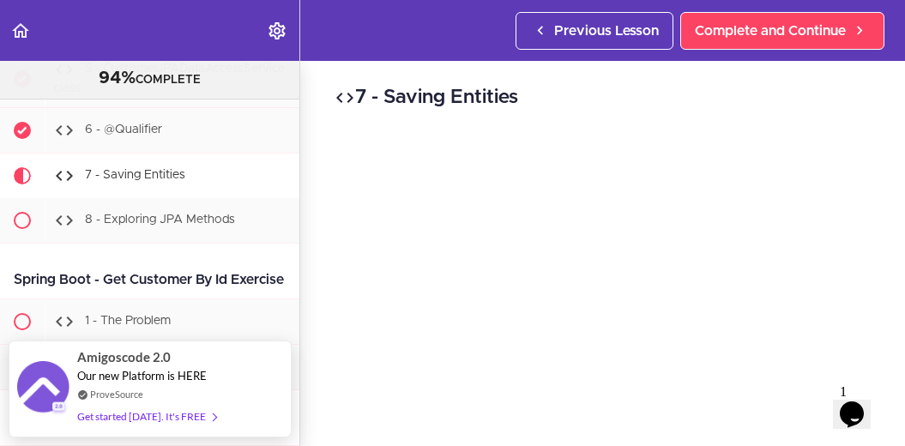
click at [891, 130] on div "7 - Saving Entities Complete and Continue 1 - Follow us on LinkedIn 2 - Subscri…" at bounding box center [602, 253] width 605 height 385
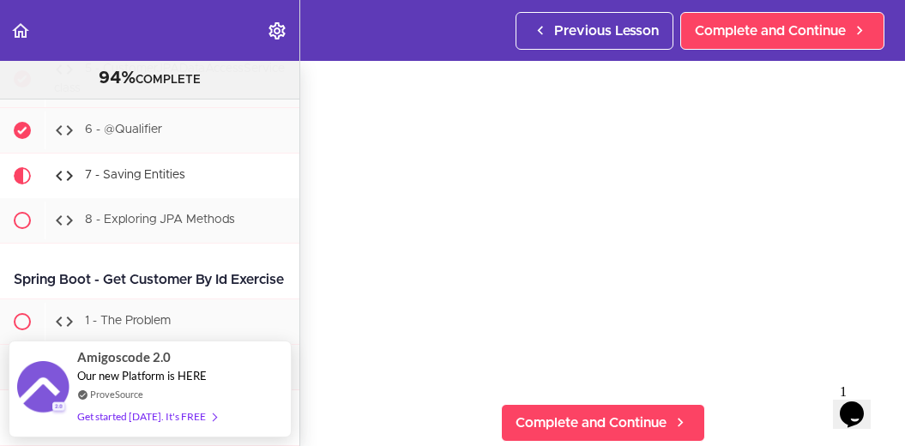
scroll to position [51, 0]
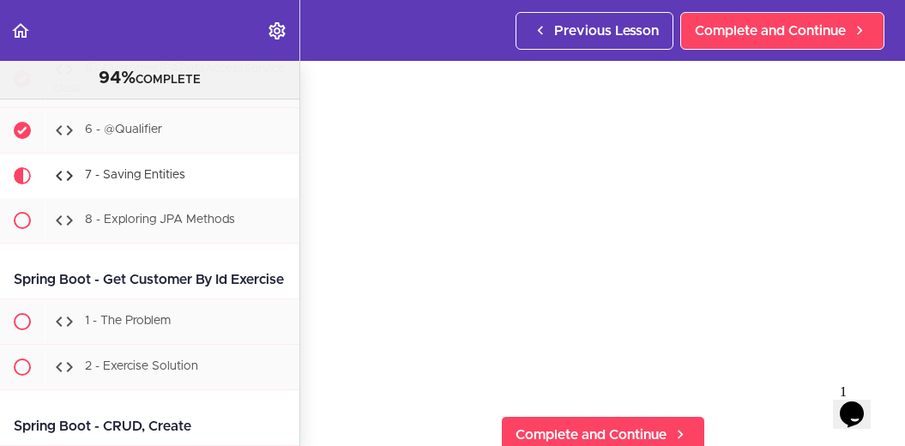
click at [324, 353] on div "7 - Saving Entities Complete and Continue 1 - Follow us on LinkedIn 2 - Subscri…" at bounding box center [602, 201] width 605 height 385
click at [307, 378] on div "7 - Saving Entities Complete and Continue 1 - Follow us on LinkedIn 2 - Subscri…" at bounding box center [602, 201] width 605 height 385
click at [318, 381] on div "7 - Saving Entities Complete and Continue 1 - Follow us on LinkedIn 2 - Subscri…" at bounding box center [602, 201] width 605 height 385
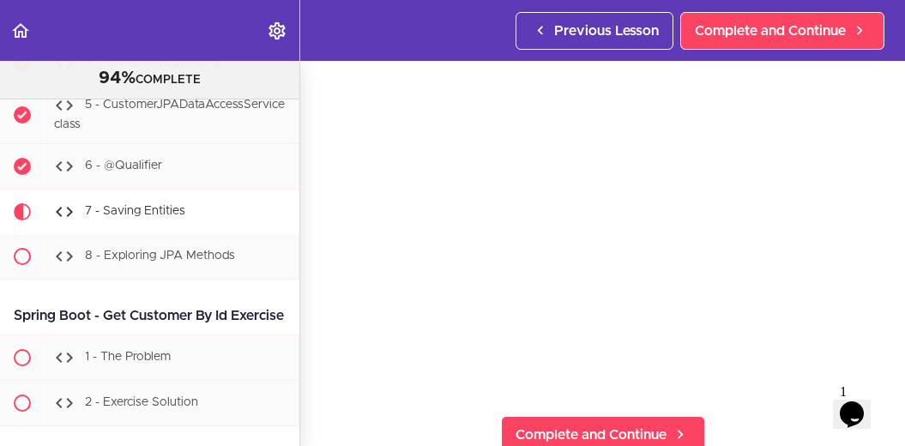
scroll to position [19413, 0]
click at [321, 282] on div "7 - Saving Entities Complete and Continue 1 - Follow us on LinkedIn 2 - Subscri…" at bounding box center [602, 201] width 605 height 385
click at [375, 395] on section "Java Master Class 94% COMPLETE Course Intro 1 - Intro 2 - Practice Practice Pra…" at bounding box center [452, 253] width 905 height 385
click at [323, 264] on div "7 - Saving Entities Complete and Continue 1 - Follow us on LinkedIn 2 - Subscri…" at bounding box center [602, 201] width 605 height 385
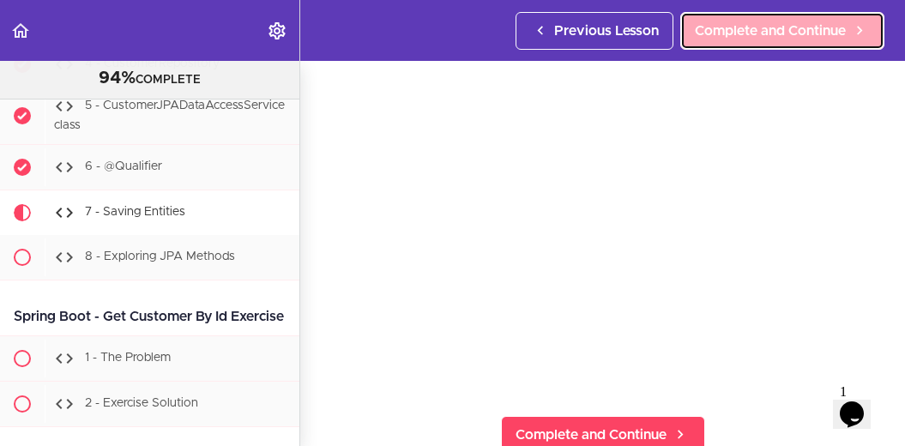
click at [769, 34] on span "Complete and Continue" at bounding box center [770, 31] width 151 height 21
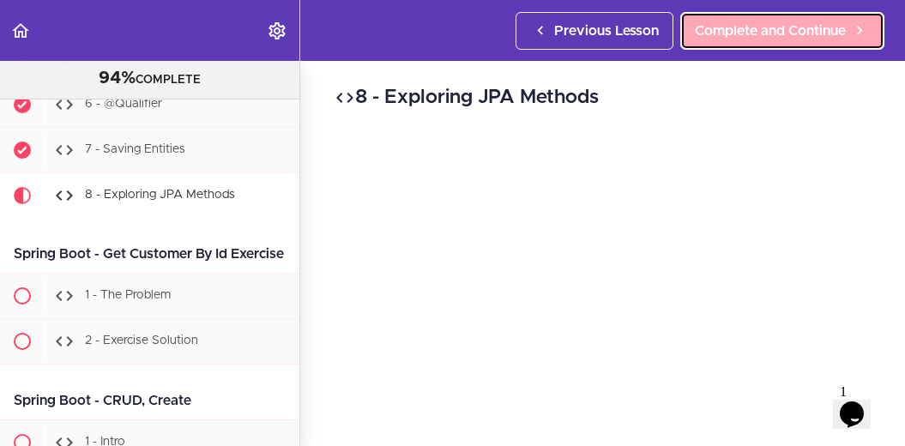
scroll to position [19495, 0]
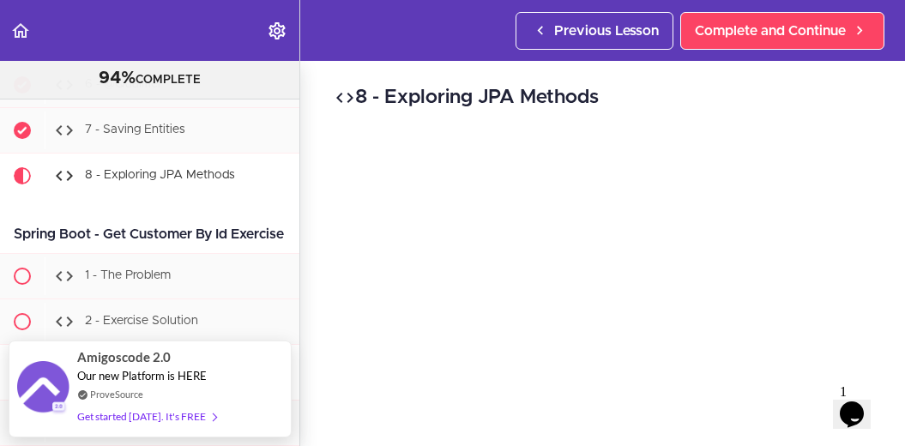
click at [635, 87] on h2 "8 - Exploring JPA Methods" at bounding box center [603, 97] width 536 height 29
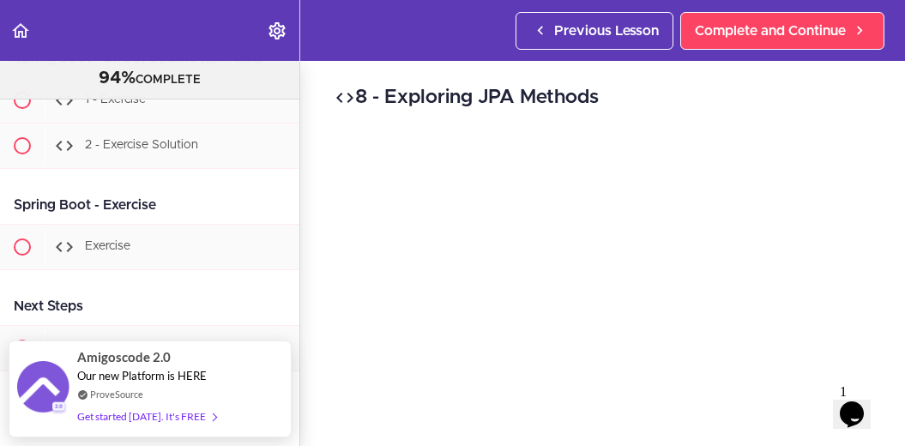
scroll to position [20362, 0]
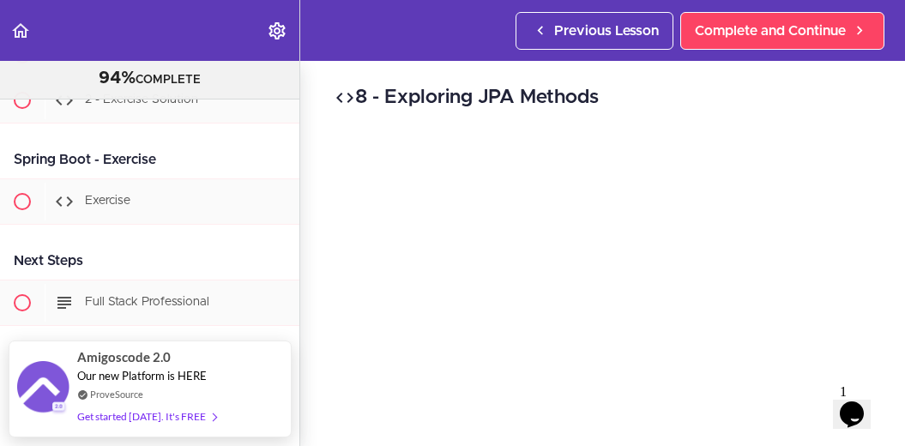
click at [321, 136] on div "8 - Exploring JPA Methods Complete and Continue 1 - Follow us on LinkedIn 2 - S…" at bounding box center [602, 253] width 605 height 385
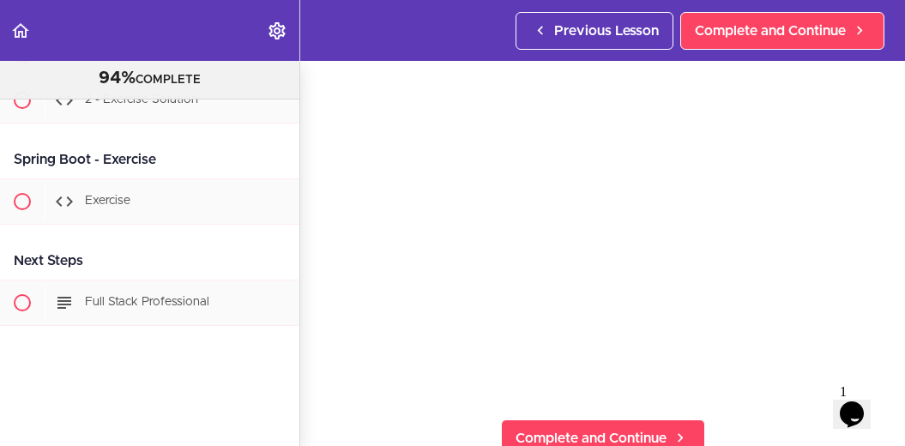
click at [456, 421] on section "Java Master Class 94% COMPLETE Course Intro 1 - Intro 2 - Practice Practice Pra…" at bounding box center [452, 253] width 905 height 385
click at [314, 377] on div "8 - Exploring JPA Methods Complete and Continue 1 - Follow us on LinkedIn 2 - S…" at bounding box center [602, 205] width 605 height 385
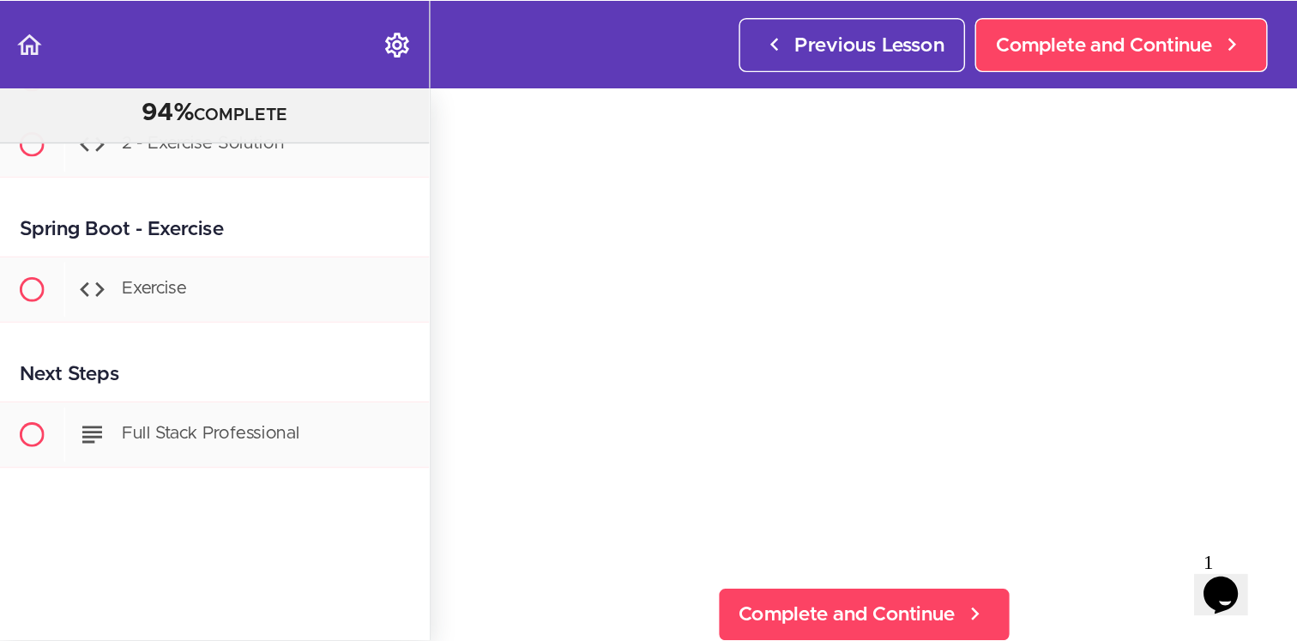
scroll to position [61, 0]
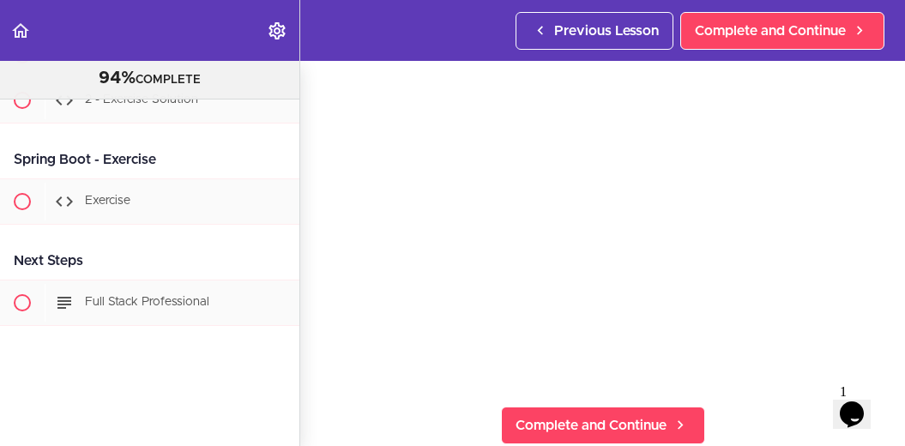
click at [314, 383] on div "8 - Exploring JPA Methods Complete and Continue 1 - Follow us on LinkedIn 2 - S…" at bounding box center [602, 192] width 605 height 385
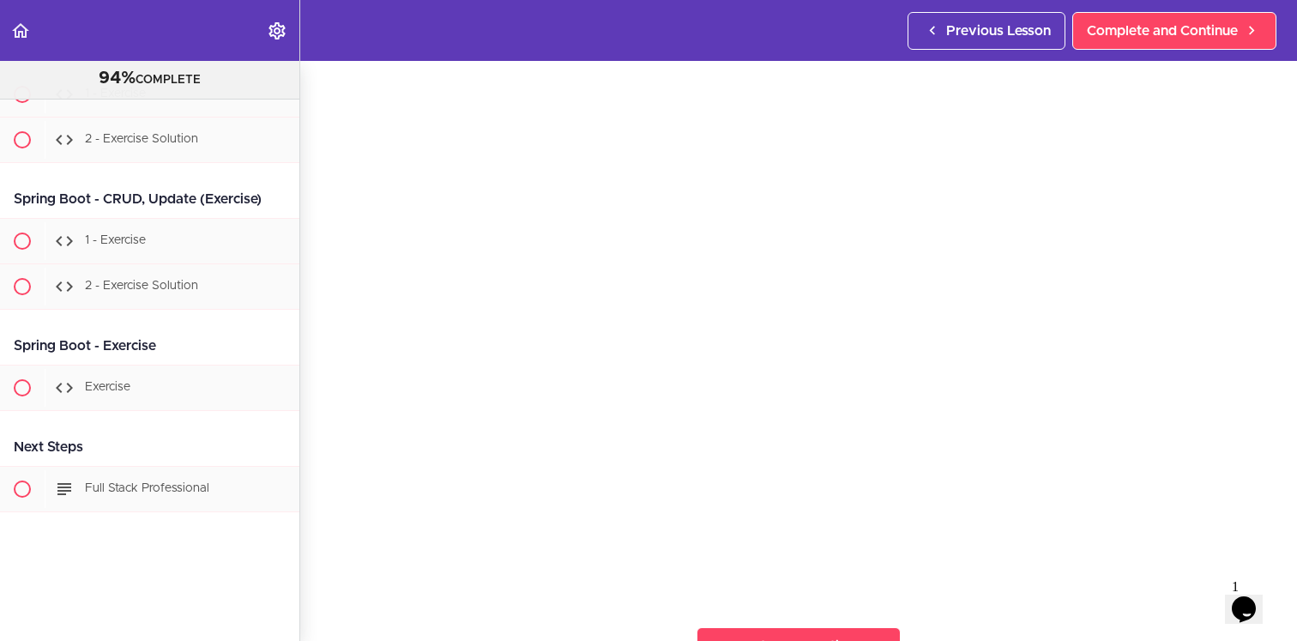
scroll to position [20167, 0]
